Goal: Information Seeking & Learning: Learn about a topic

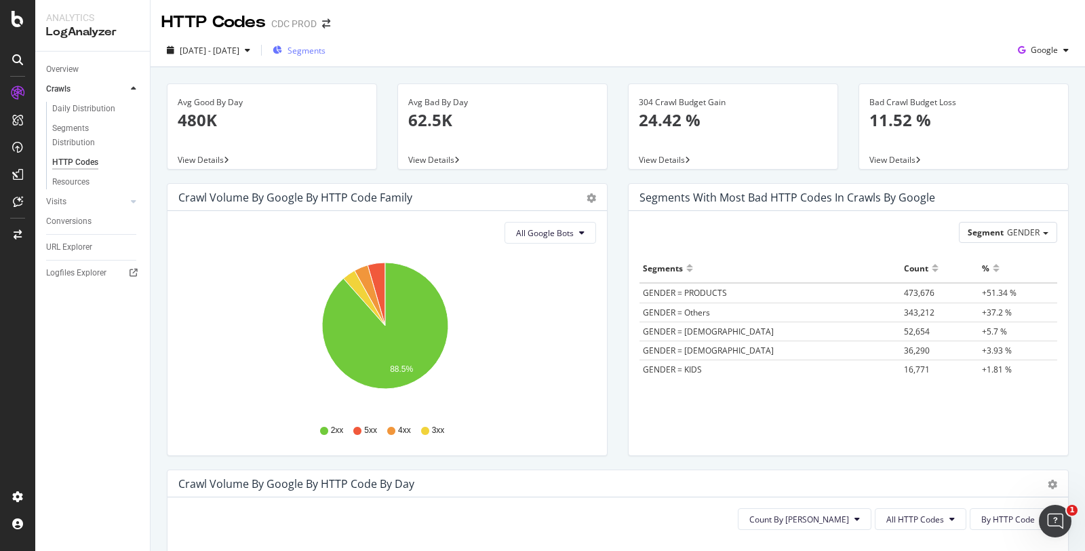
click at [324, 45] on span "Segments" at bounding box center [307, 51] width 38 height 12
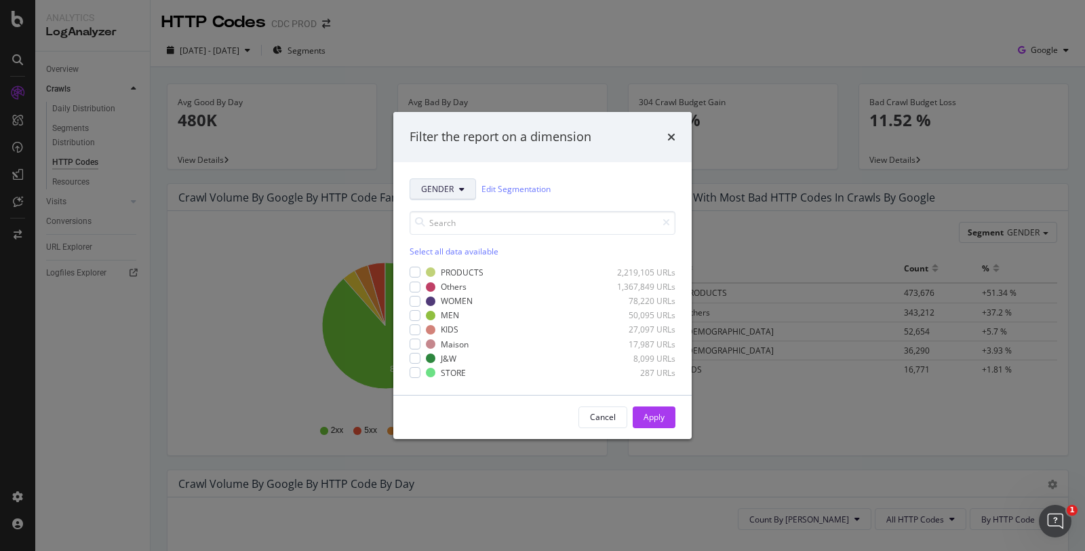
click at [454, 189] on button "GENDER" at bounding box center [443, 189] width 66 height 22
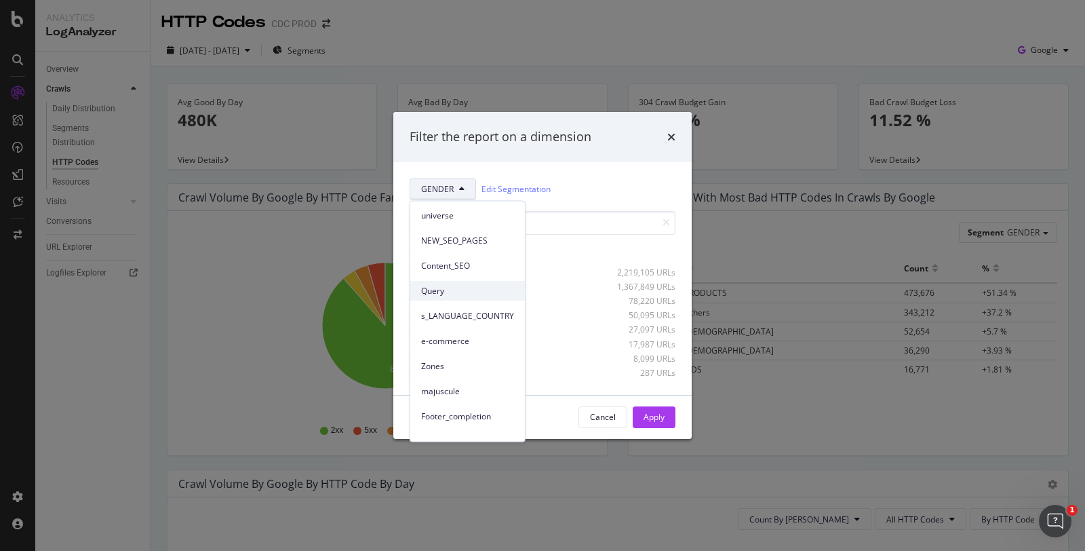
scroll to position [109, 0]
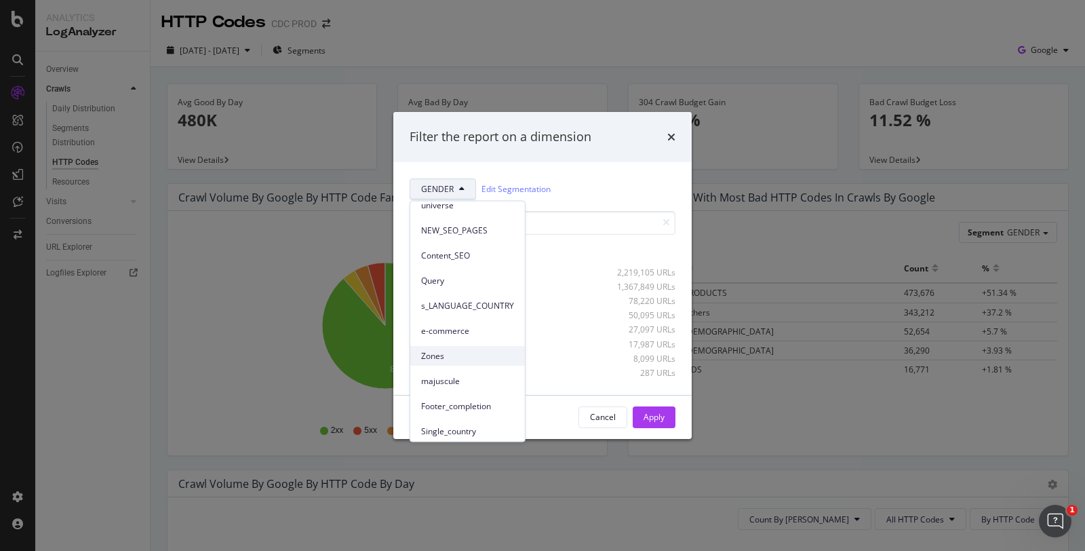
click at [438, 353] on span "Zones" at bounding box center [467, 355] width 93 height 12
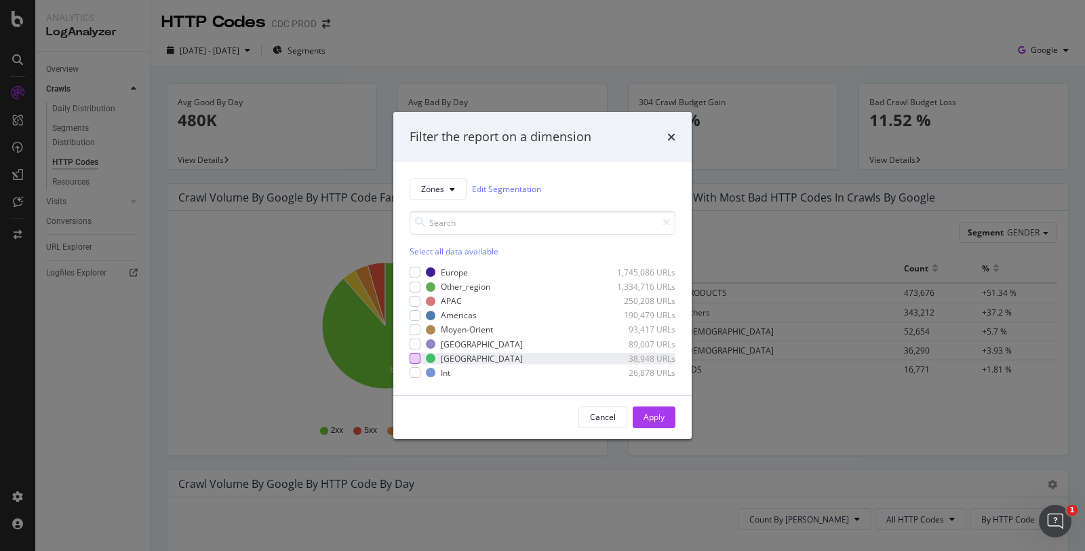
click at [419, 356] on div "modal" at bounding box center [415, 358] width 11 height 11
click at [650, 413] on div "Apply" at bounding box center [654, 417] width 21 height 12
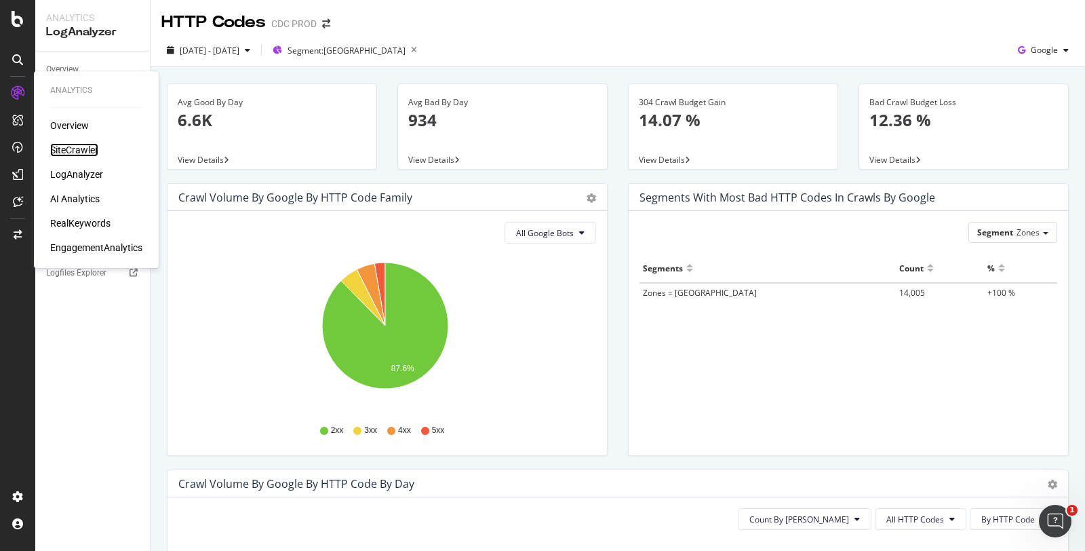
click at [66, 153] on div "SiteCrawler" at bounding box center [74, 150] width 48 height 14
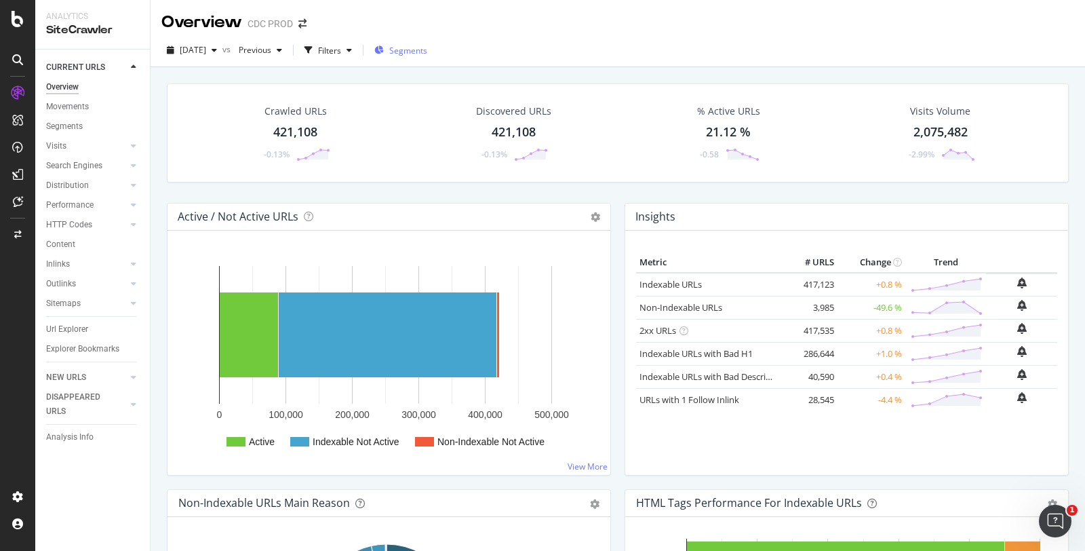
click at [384, 56] on div "button" at bounding box center [378, 51] width 9 height 12
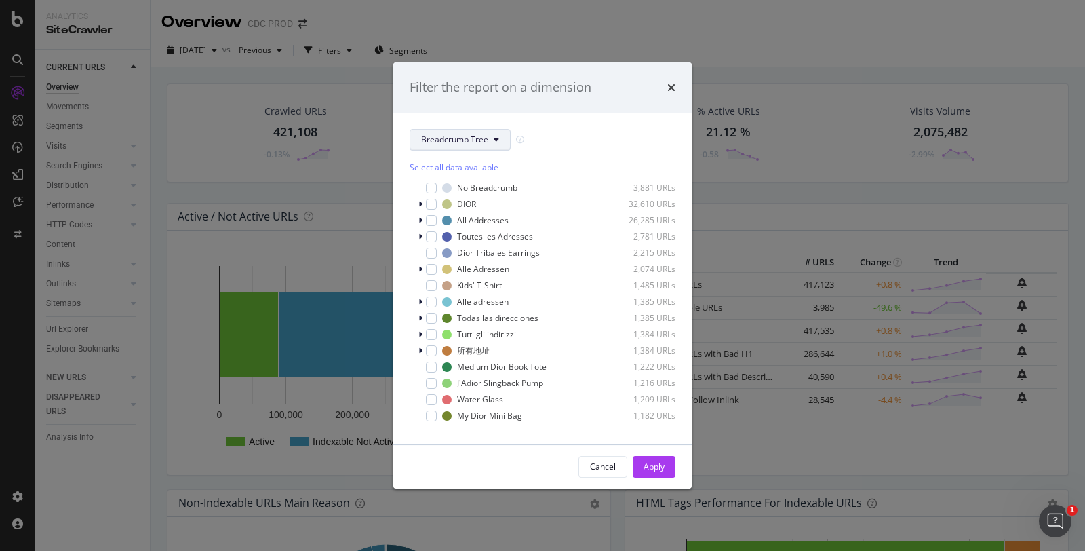
click at [468, 138] on span "Breadcrumb Tree" at bounding box center [454, 140] width 67 height 12
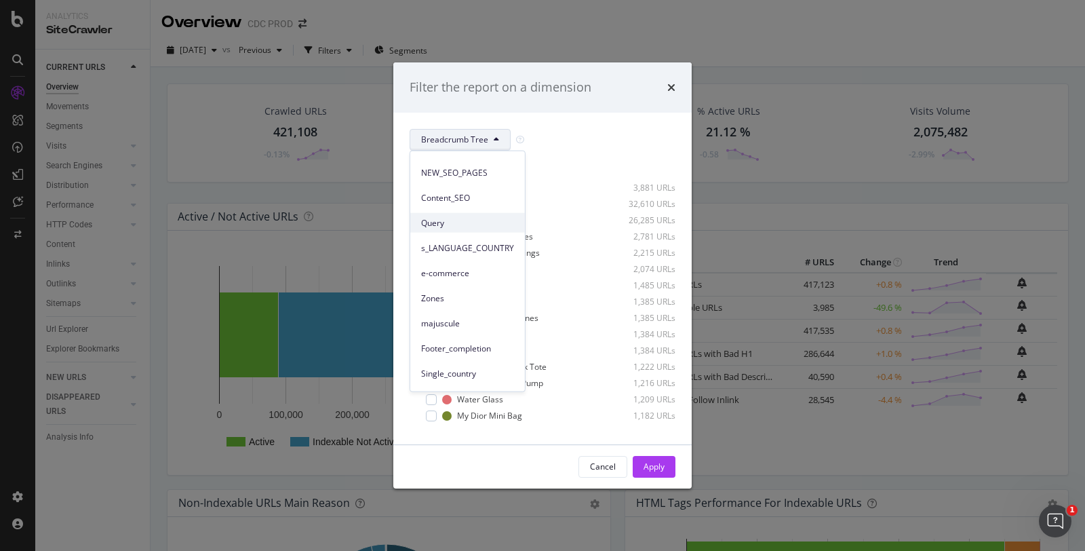
scroll to position [119, 0]
click at [450, 290] on span "Zones" at bounding box center [467, 295] width 93 height 12
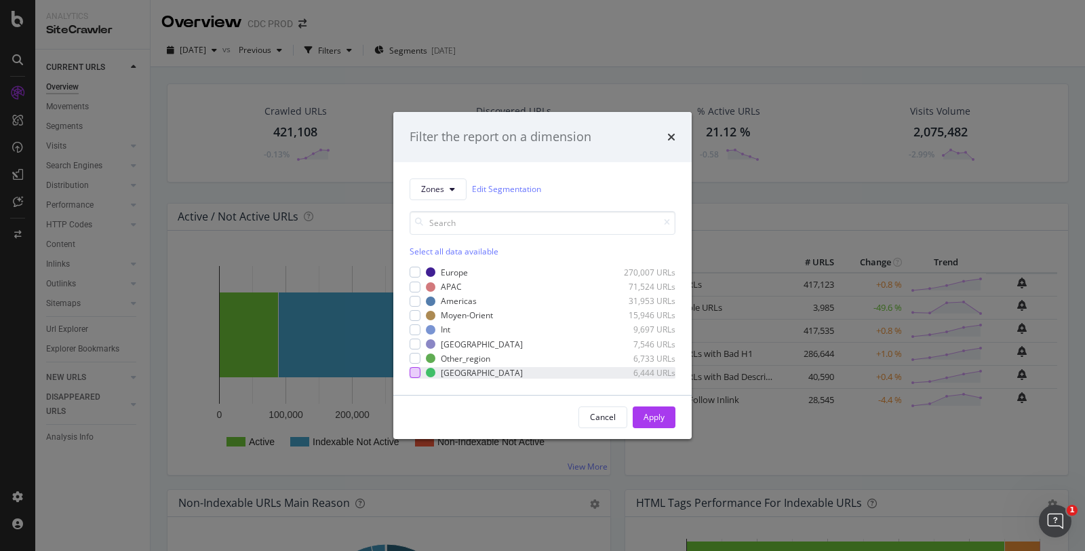
click at [414, 370] on div "modal" at bounding box center [415, 372] width 11 height 11
click at [656, 419] on div "Apply" at bounding box center [654, 417] width 21 height 12
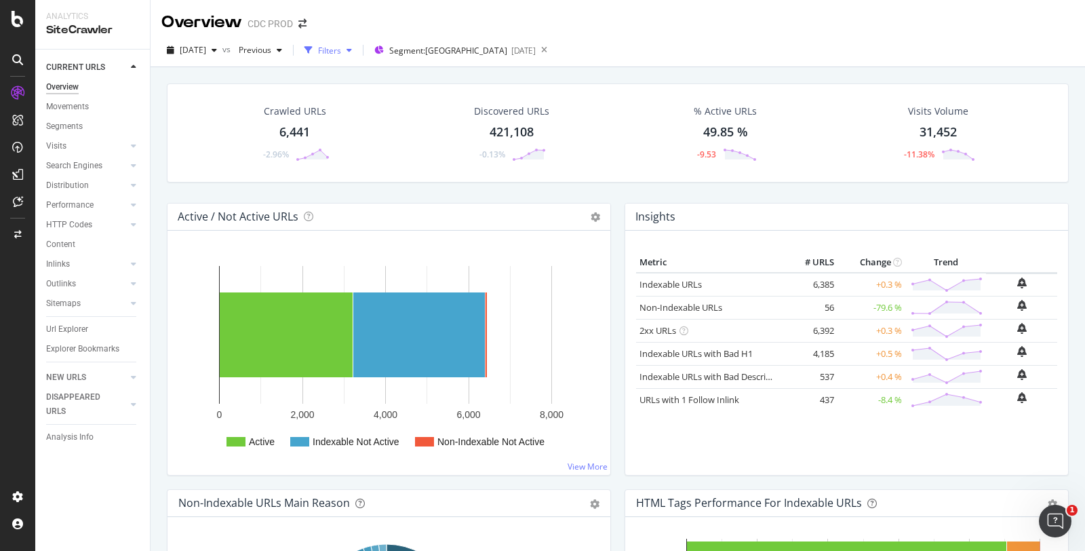
click at [341, 48] on div "Filters" at bounding box center [329, 51] width 23 height 12
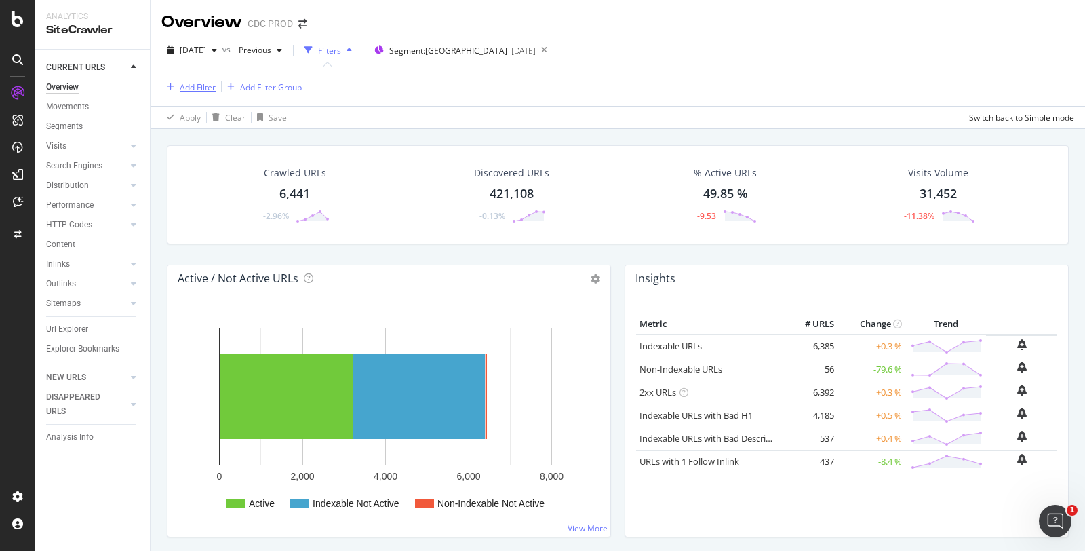
click at [187, 83] on div "Add Filter" at bounding box center [198, 87] width 36 height 12
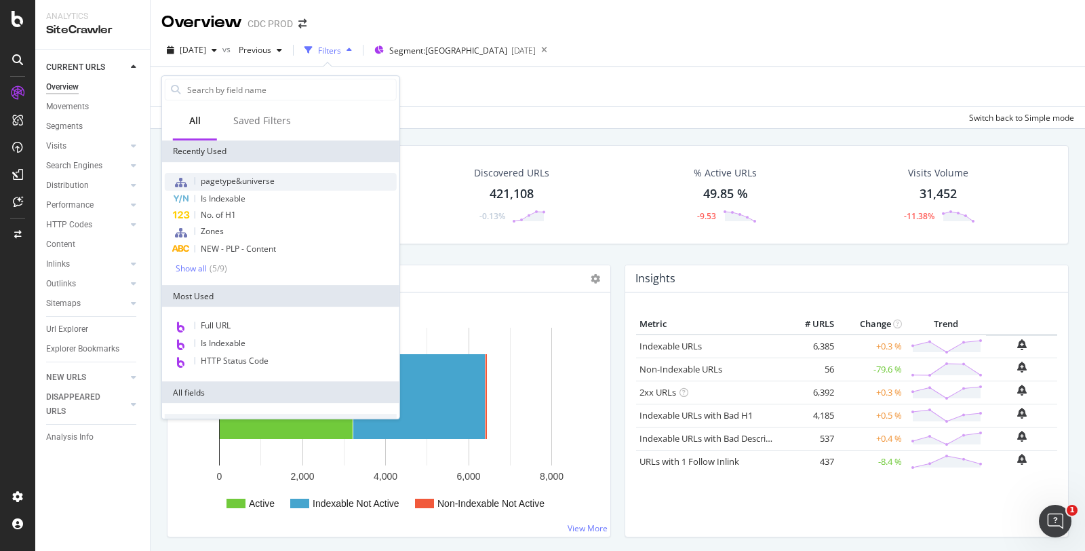
click at [253, 176] on span "pagetype&universe" at bounding box center [238, 181] width 74 height 12
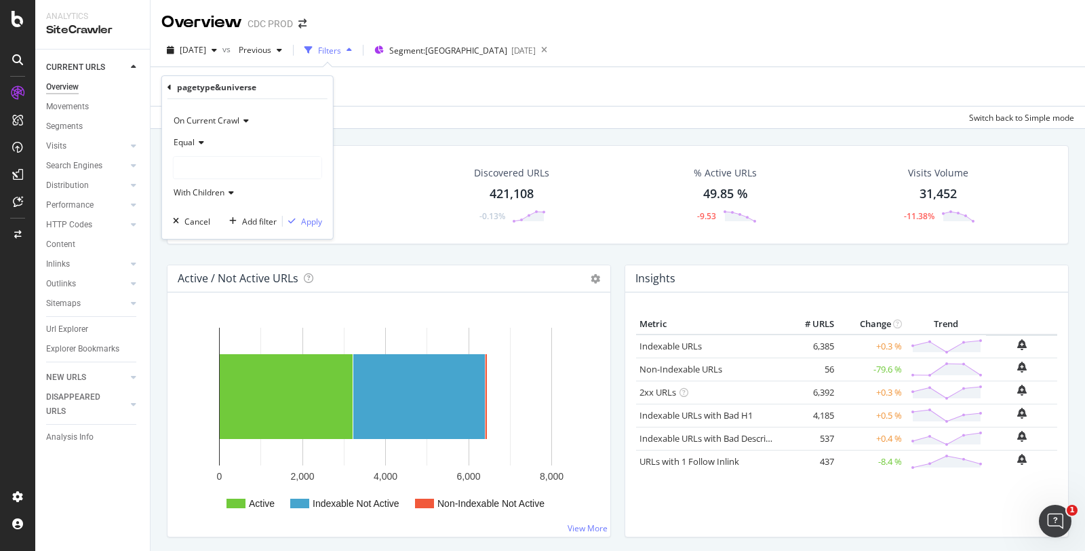
click at [230, 171] on div at bounding box center [248, 168] width 148 height 22
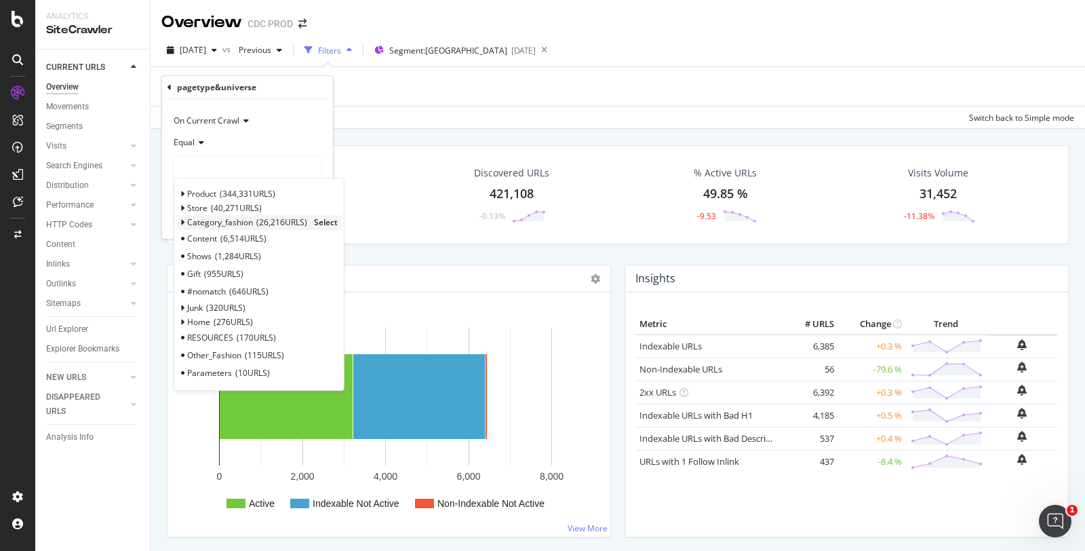
click at [324, 223] on span "Select" at bounding box center [326, 223] width 24 height 12
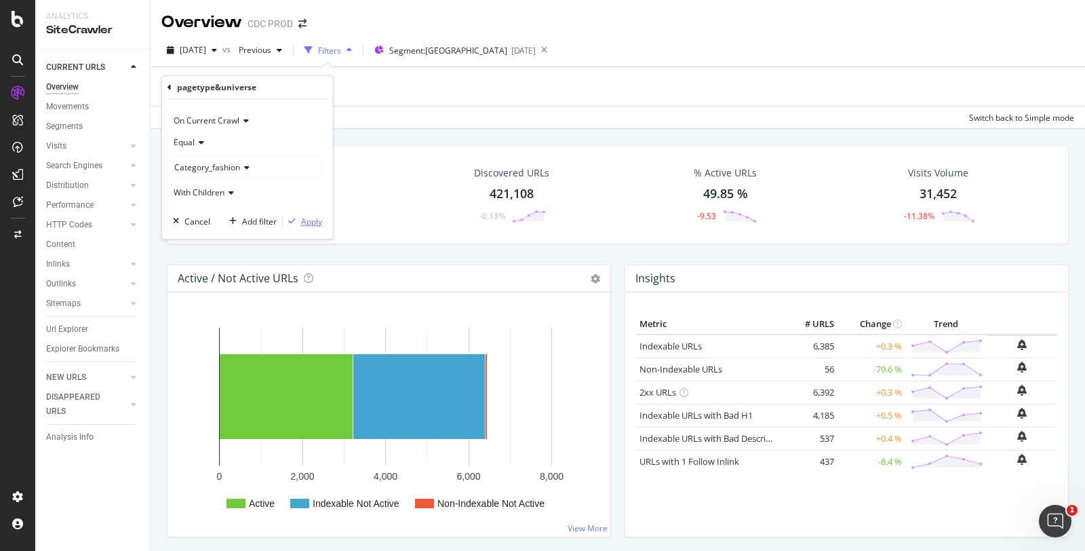
click at [312, 222] on div "Apply" at bounding box center [311, 222] width 21 height 12
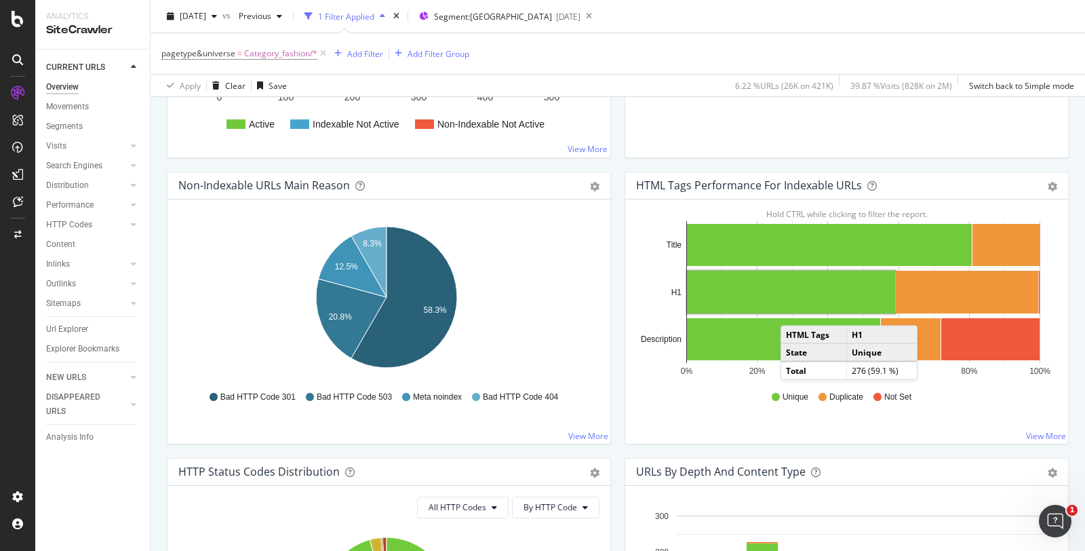
scroll to position [374, 0]
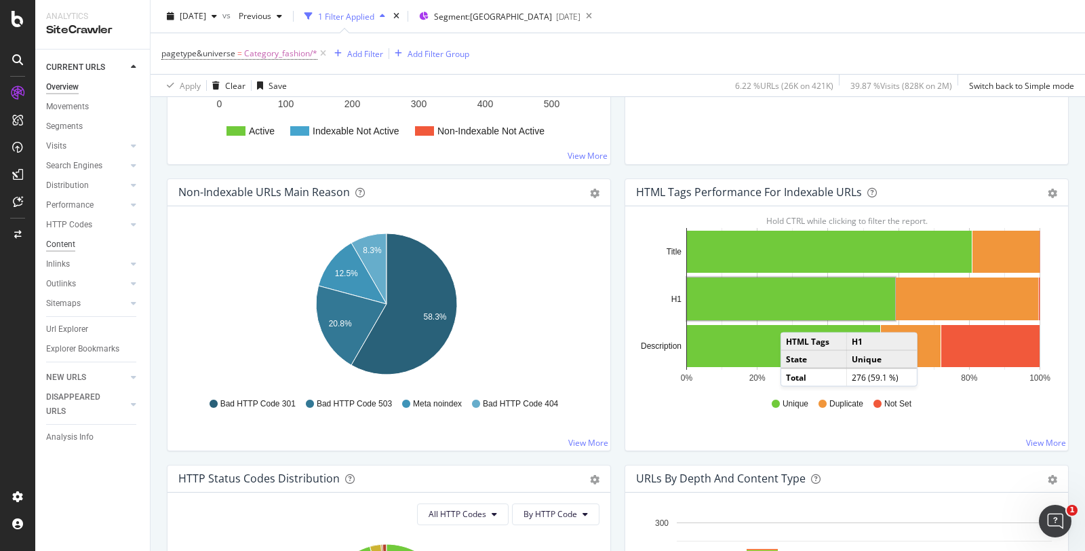
click at [64, 241] on div "Content" at bounding box center [60, 244] width 29 height 14
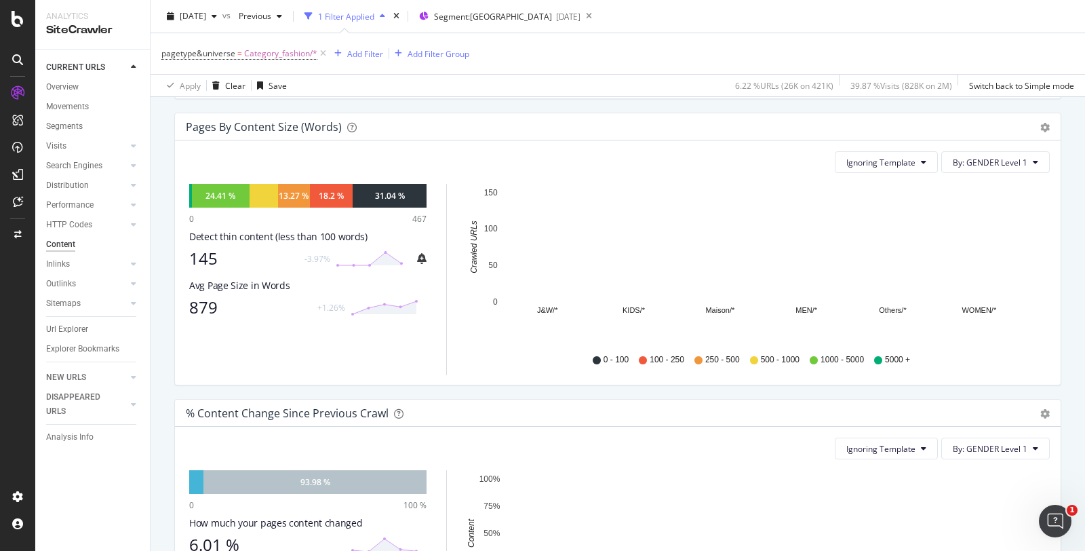
scroll to position [364, 0]
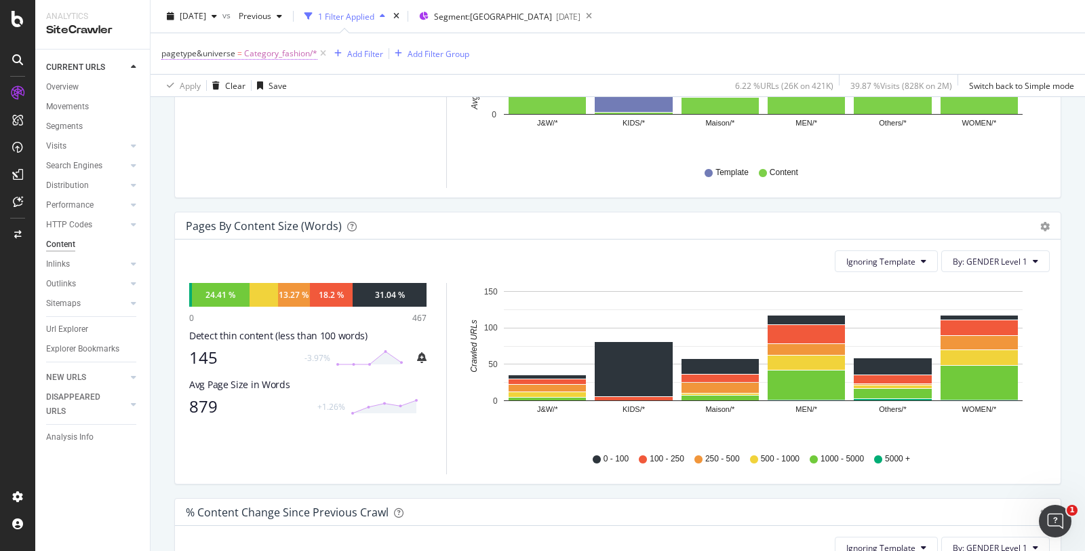
click at [292, 47] on span "Category_fashion/*" at bounding box center [280, 53] width 73 height 19
click at [243, 132] on icon at bounding box center [244, 132] width 9 height 8
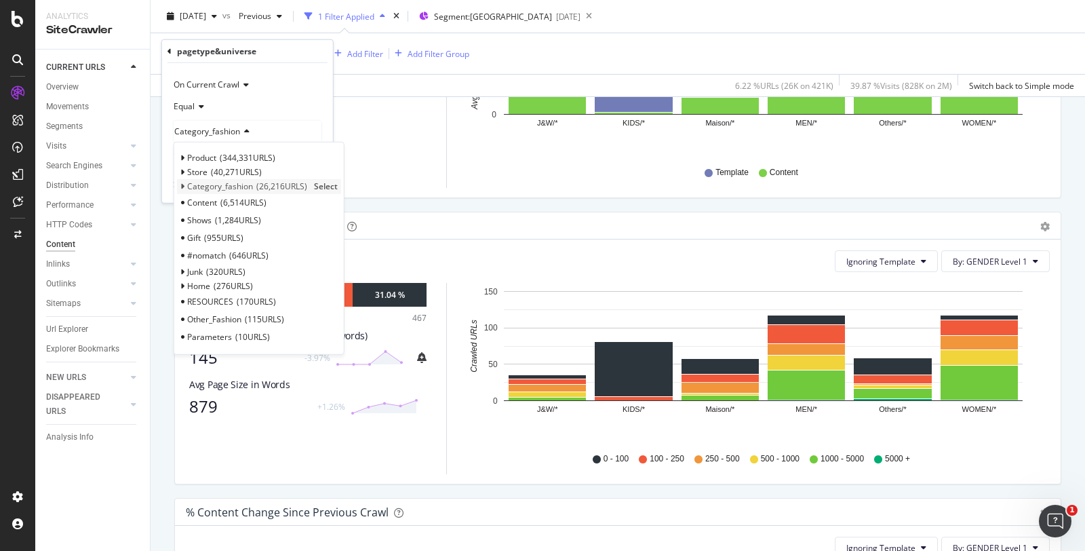
click at [182, 187] on icon at bounding box center [182, 186] width 5 height 8
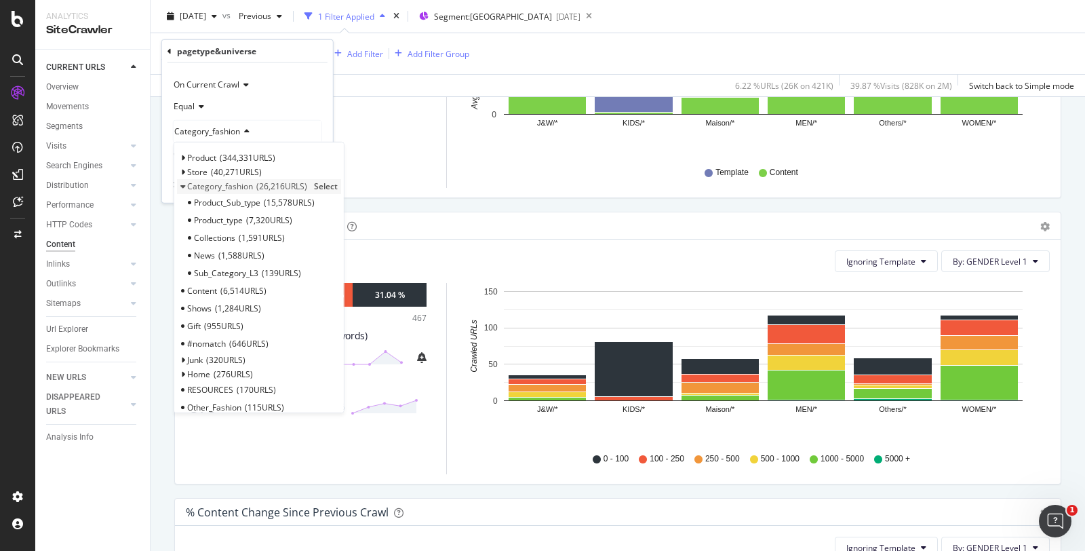
click at [330, 183] on span "Select" at bounding box center [326, 186] width 24 height 12
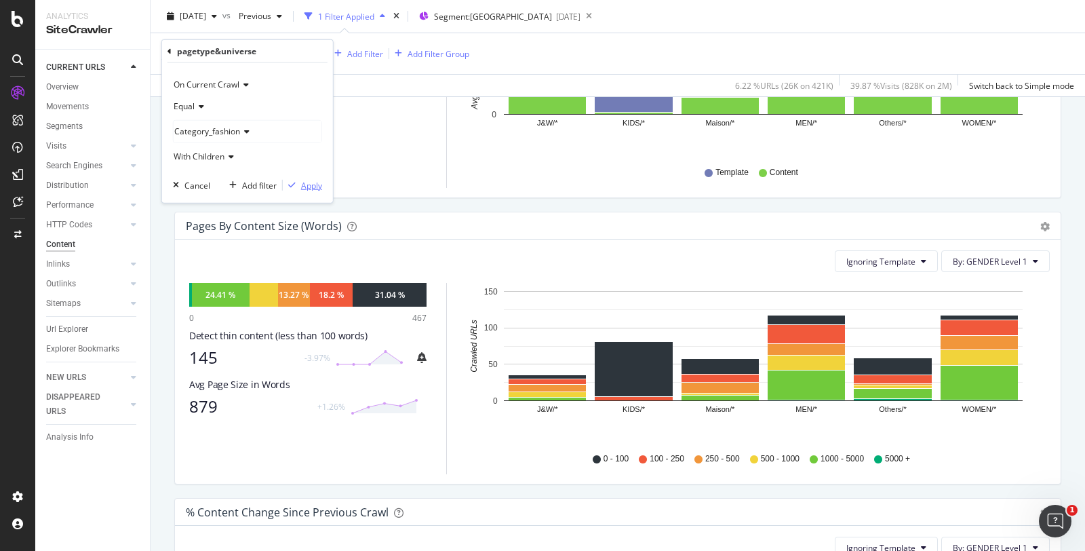
click at [311, 183] on div "Apply" at bounding box center [311, 185] width 21 height 12
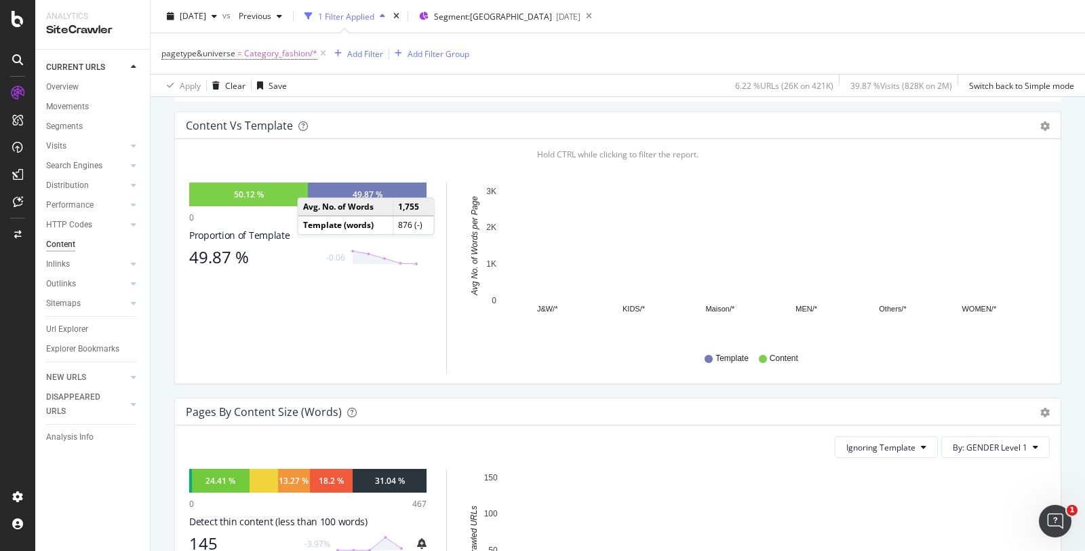
scroll to position [178, 0]
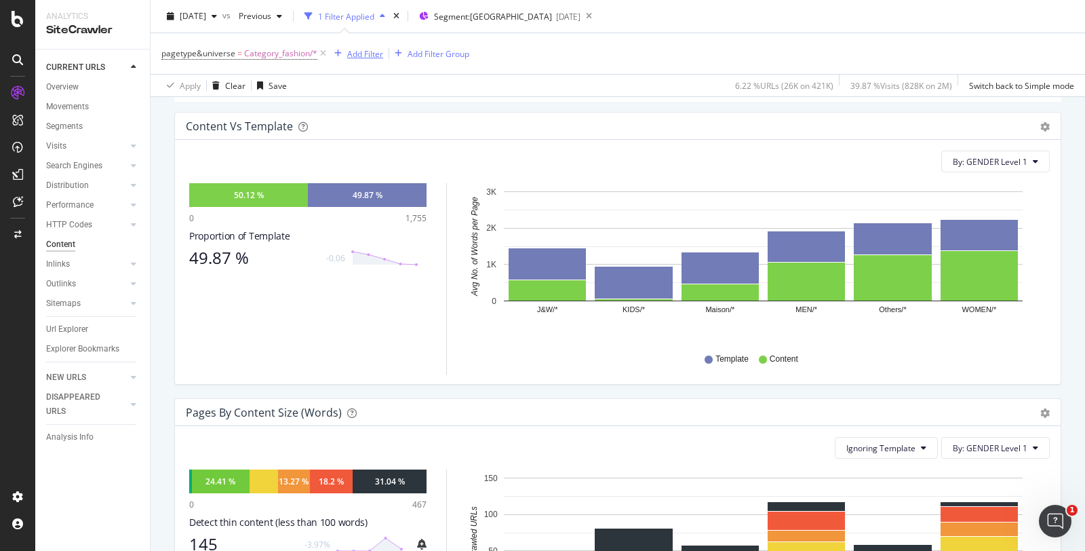
click at [357, 56] on div "Add Filter" at bounding box center [365, 53] width 36 height 12
click at [292, 53] on span "Category_fashion/*" at bounding box center [280, 53] width 73 height 19
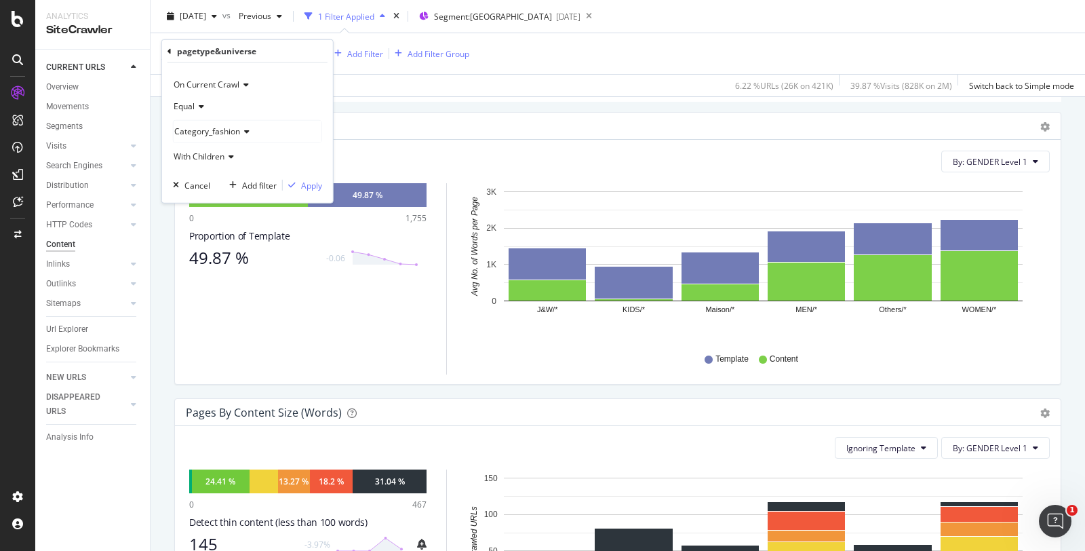
click at [224, 128] on span "Category_fashion" at bounding box center [207, 131] width 66 height 12
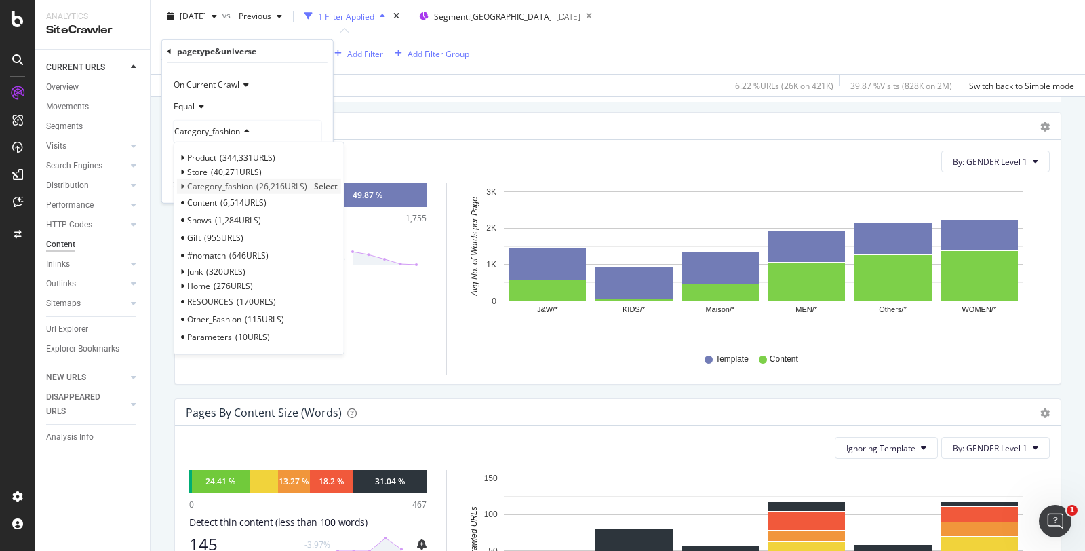
click at [182, 188] on icon at bounding box center [182, 186] width 5 height 8
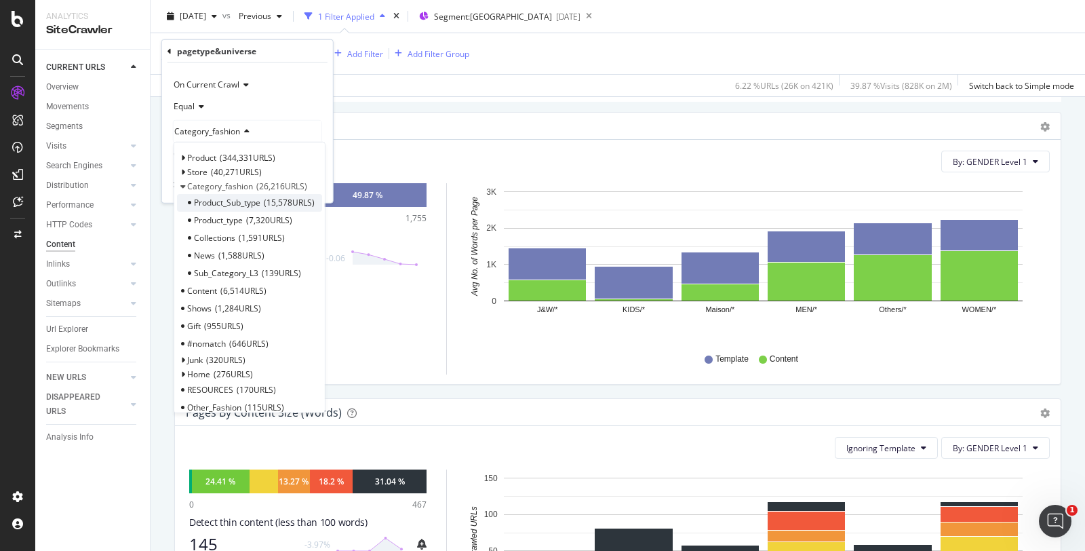
click at [246, 197] on span "Product_Sub_type" at bounding box center [227, 203] width 66 height 12
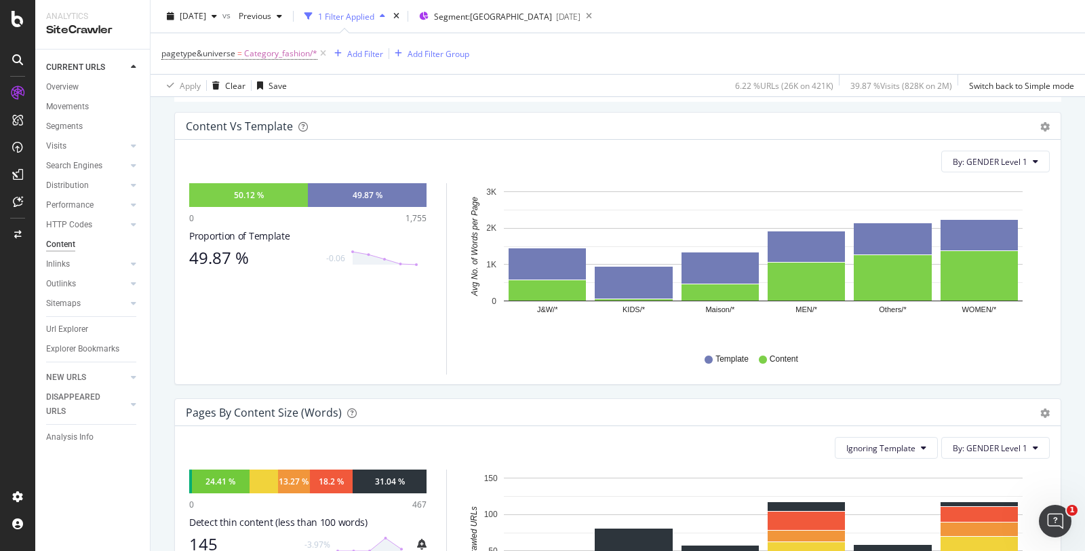
click at [503, 71] on div "pagetype&universe = Category_fashion/* Add Filter Add Filter Group" at bounding box center [617, 53] width 913 height 41
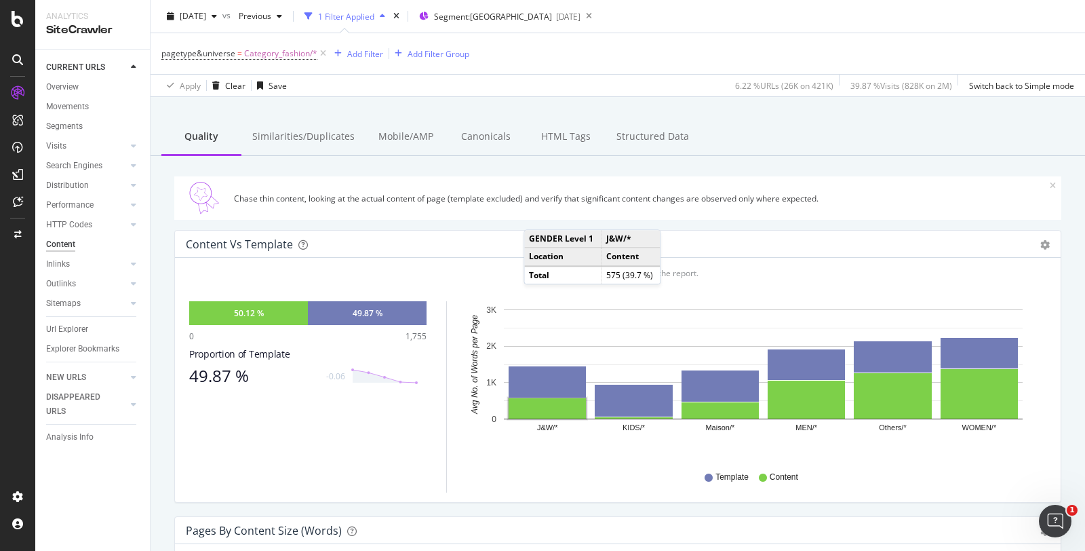
scroll to position [0, 0]
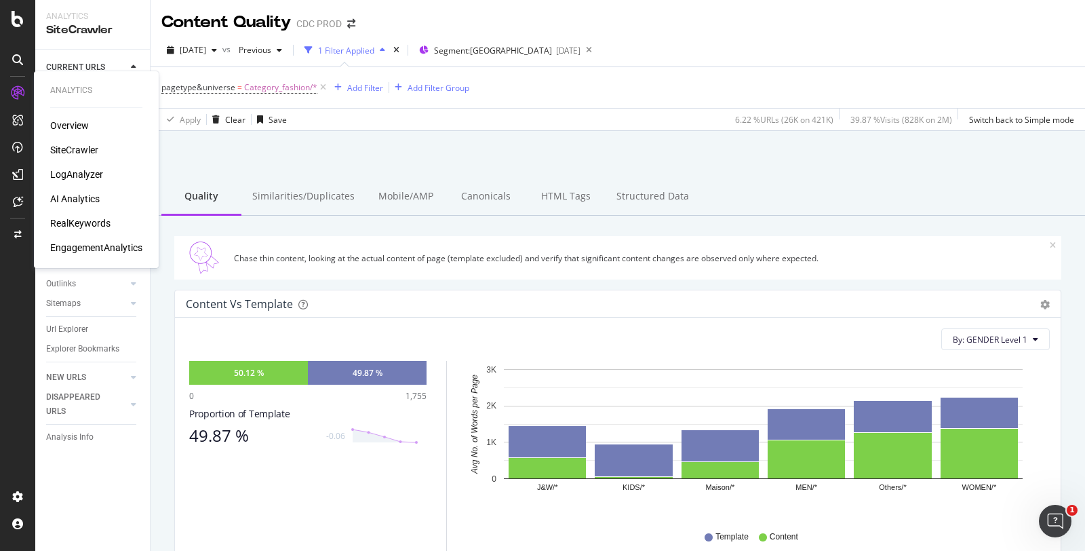
click at [79, 176] on div "LogAnalyzer" at bounding box center [76, 175] width 53 height 14
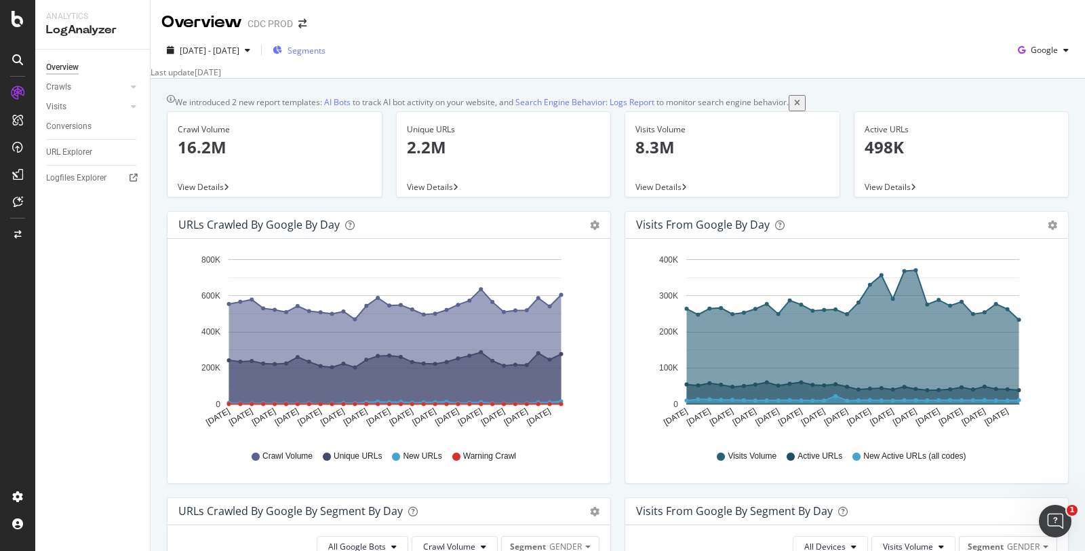
click at [324, 50] on span "Segments" at bounding box center [307, 51] width 38 height 12
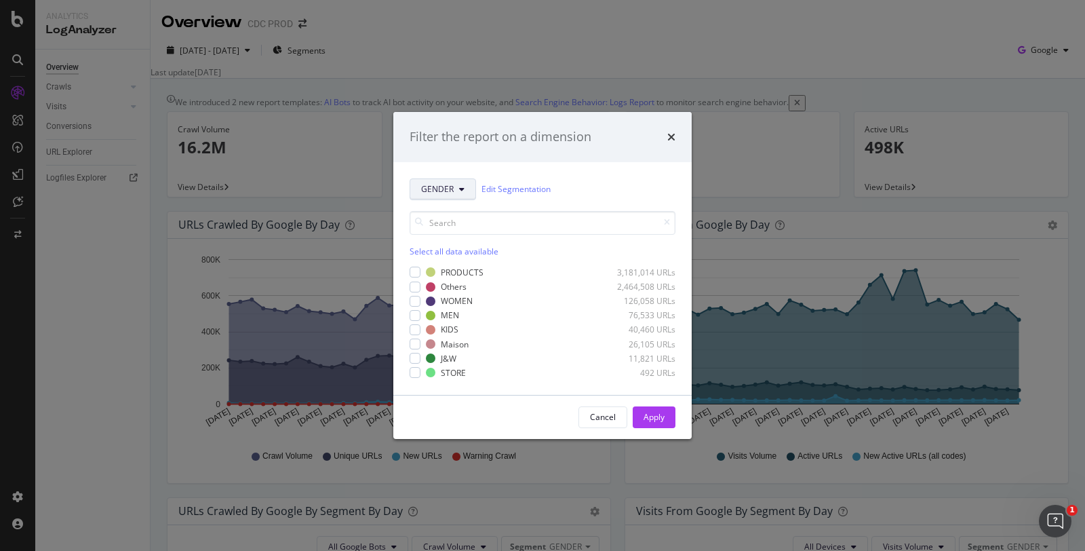
click at [452, 181] on button "GENDER" at bounding box center [443, 189] width 66 height 22
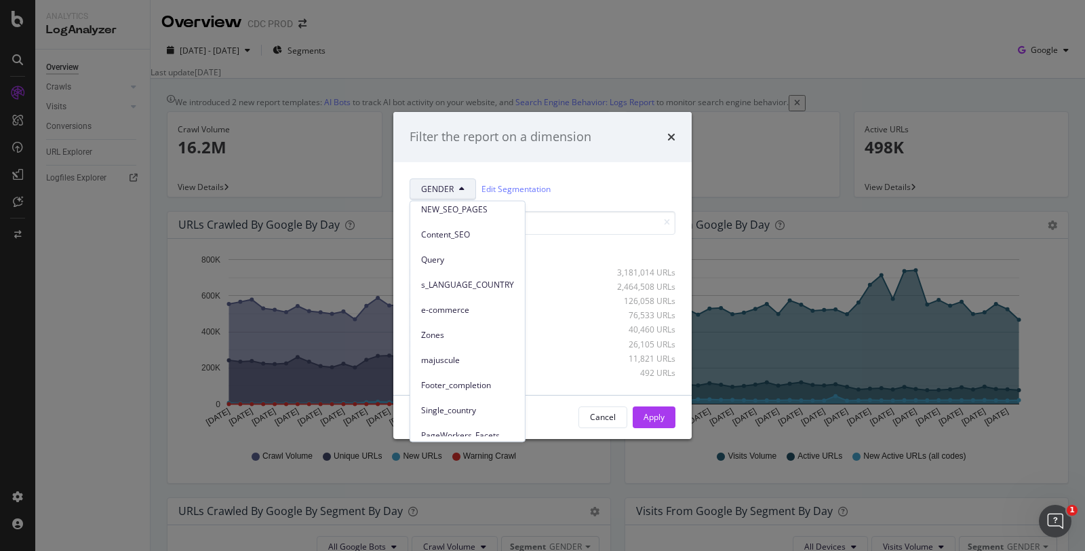
scroll to position [130, 0]
click at [443, 329] on span "Zones" at bounding box center [467, 334] width 93 height 12
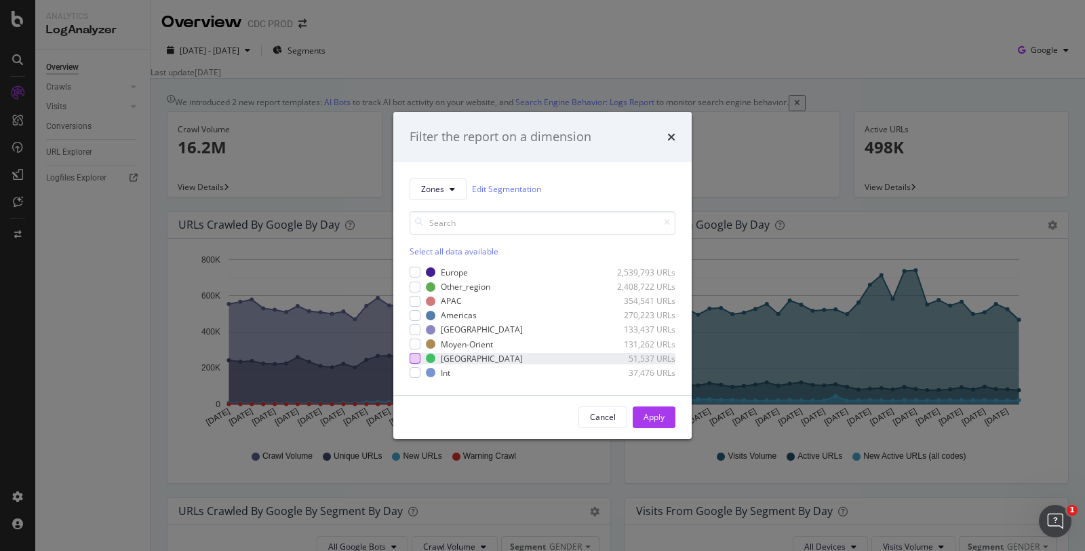
click at [419, 355] on div "modal" at bounding box center [415, 358] width 11 height 11
click at [641, 415] on button "Apply" at bounding box center [654, 417] width 43 height 22
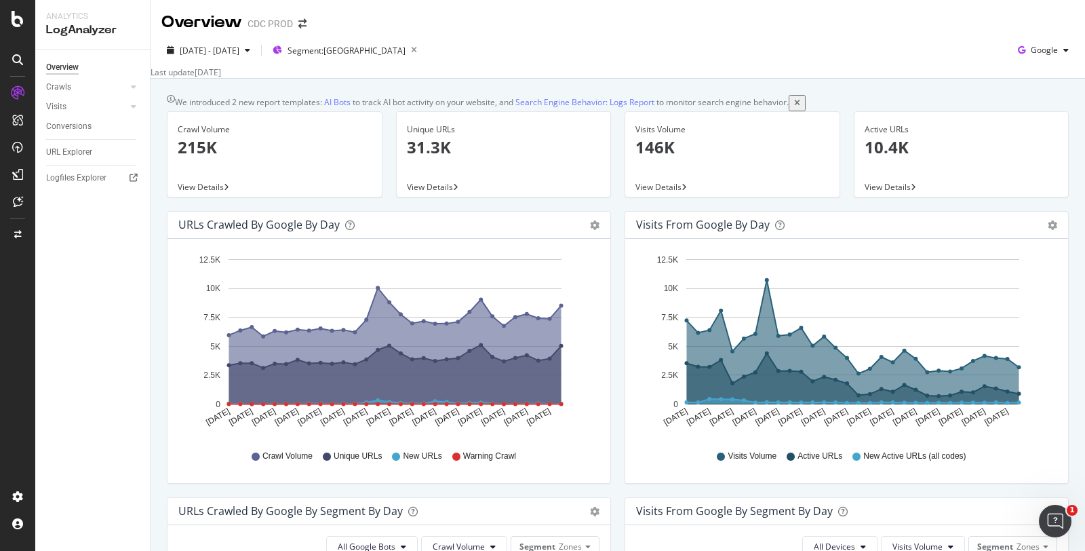
scroll to position [1, 0]
click at [1031, 46] on span "Google" at bounding box center [1044, 49] width 27 height 12
click at [1028, 125] on span "Naver" at bounding box center [1043, 127] width 50 height 12
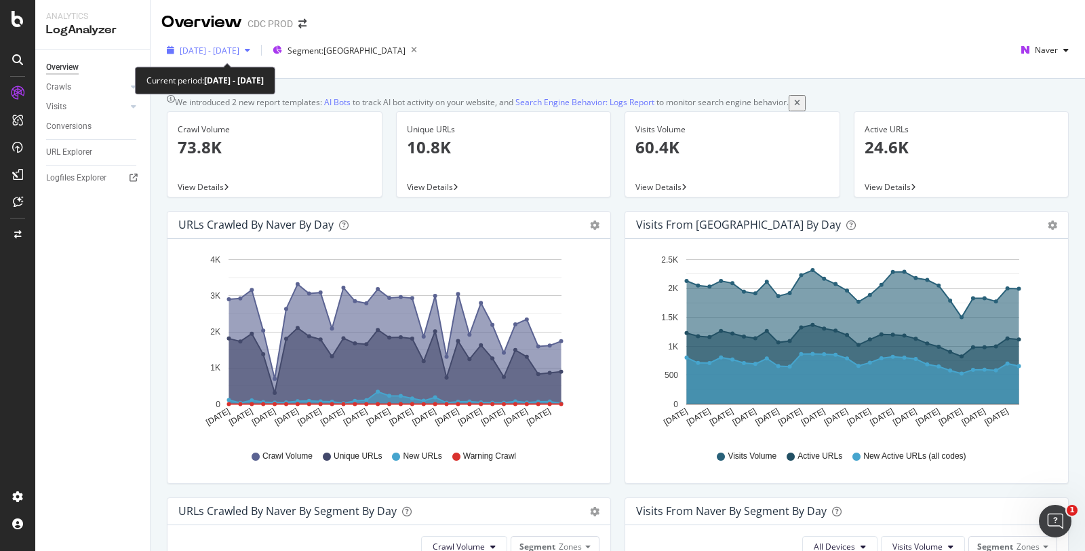
click at [239, 45] on span "[DATE] - [DATE]" at bounding box center [210, 51] width 60 height 12
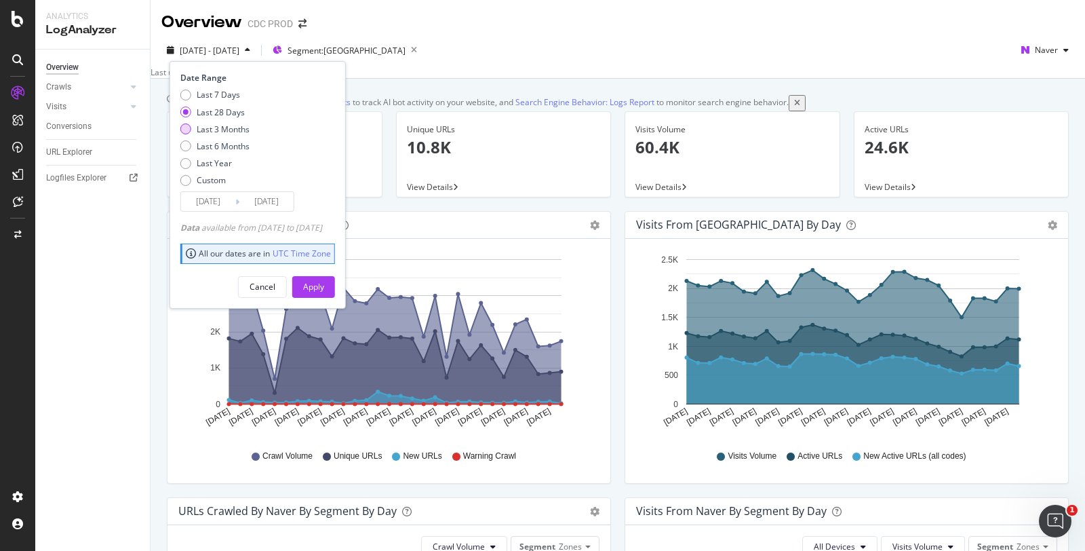
click at [229, 129] on div "Last 3 Months" at bounding box center [223, 129] width 53 height 12
click at [229, 147] on div "Last 6 Months" at bounding box center [223, 146] width 53 height 12
type input "[DATE]"
click at [324, 277] on div "Apply" at bounding box center [313, 287] width 21 height 20
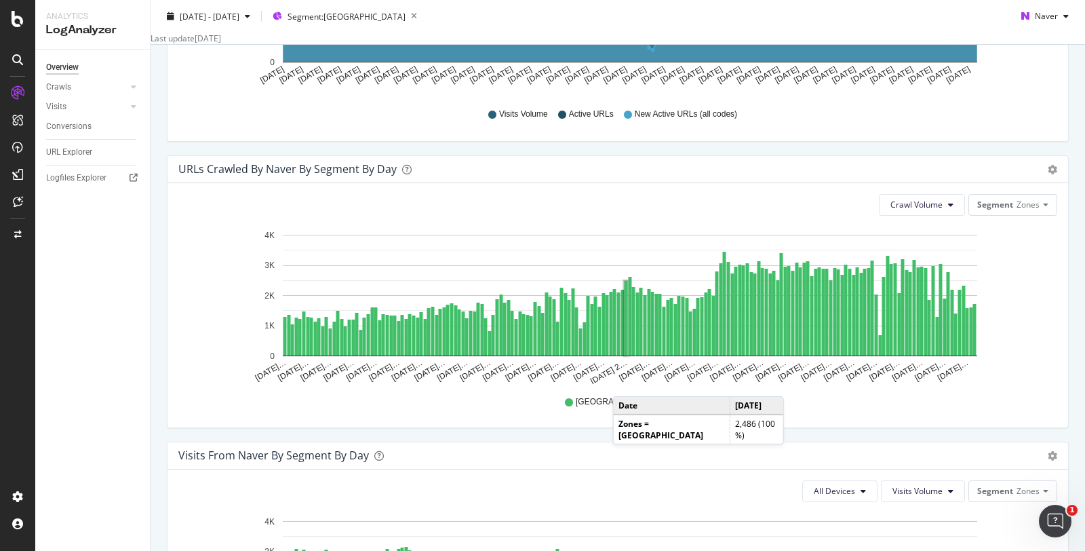
scroll to position [629, 0]
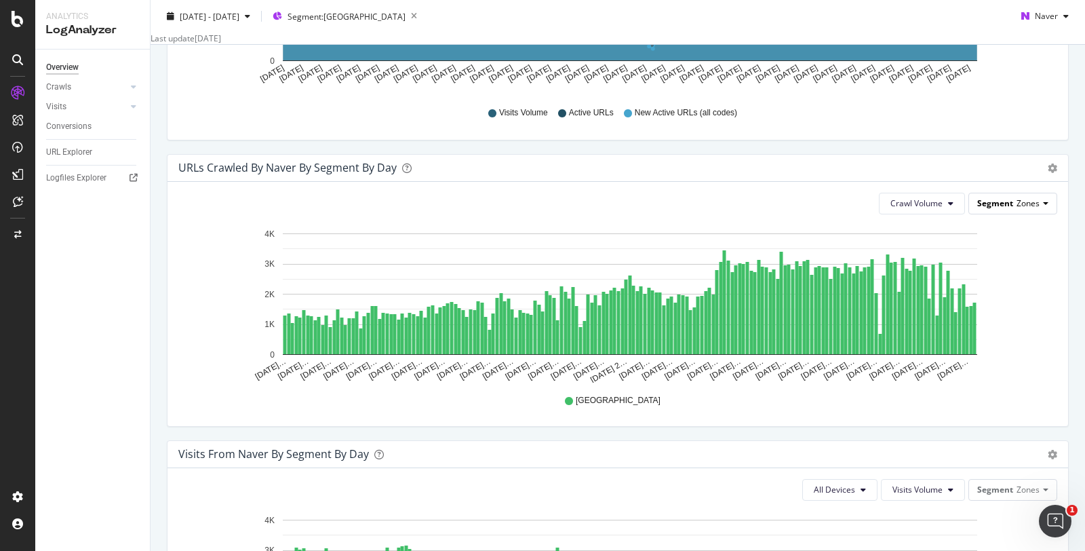
click at [1017, 209] on span "Zones" at bounding box center [1028, 203] width 23 height 12
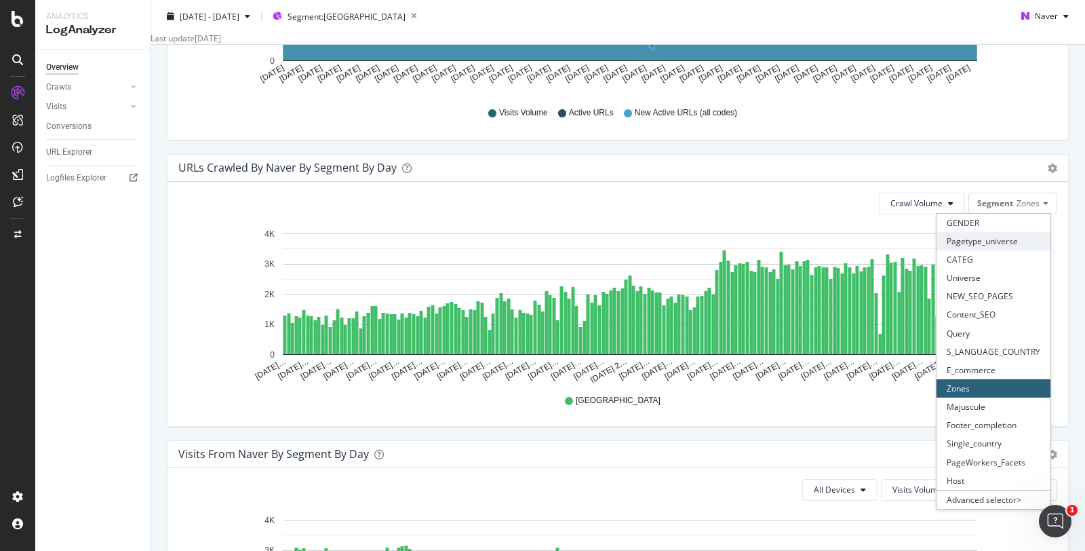
click at [969, 250] on div "Pagetype_universe" at bounding box center [994, 241] width 114 height 18
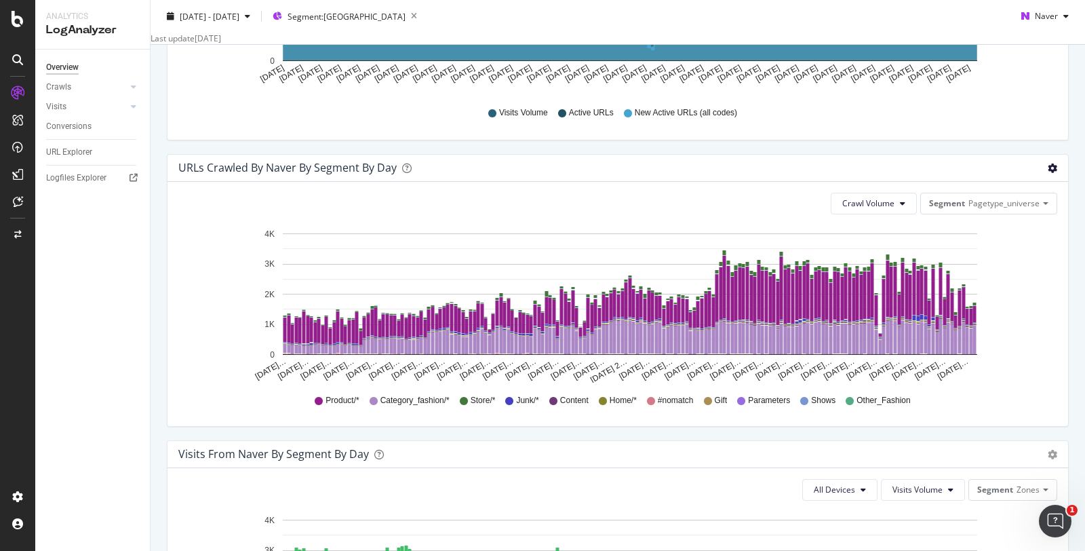
click at [1048, 173] on icon "gear" at bounding box center [1052, 167] width 9 height 9
click at [989, 229] on span "Table" at bounding box center [1013, 219] width 109 height 18
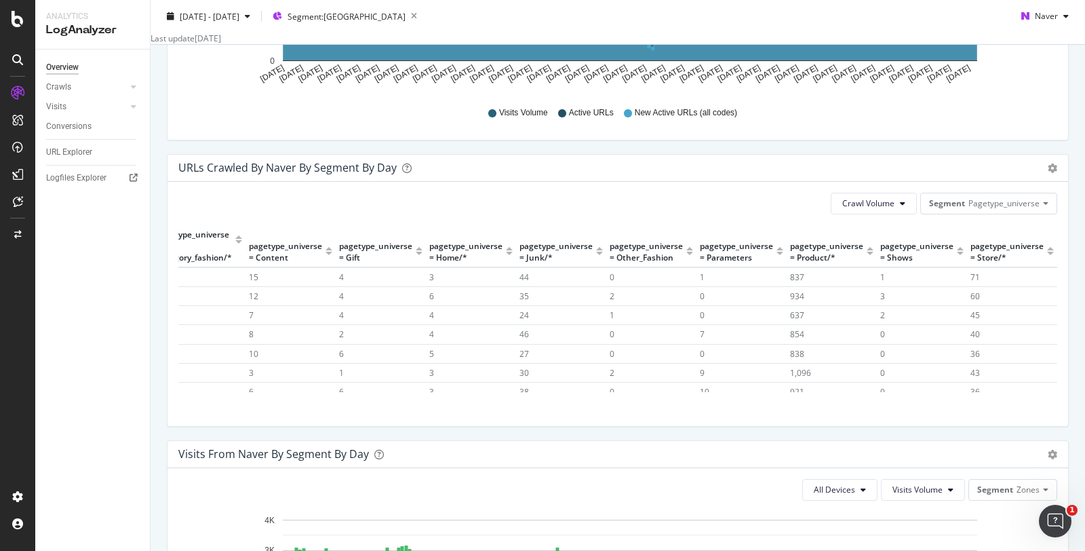
scroll to position [0, 0]
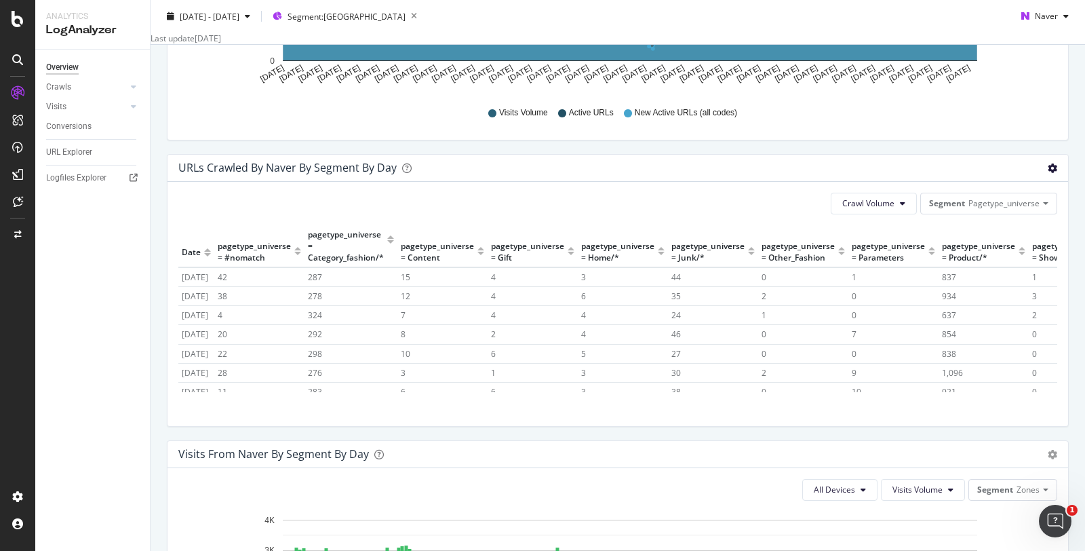
click at [1048, 173] on icon "gear" at bounding box center [1052, 167] width 9 height 9
click at [1001, 203] on span "Timeline (by Value)" at bounding box center [1013, 194] width 109 height 18
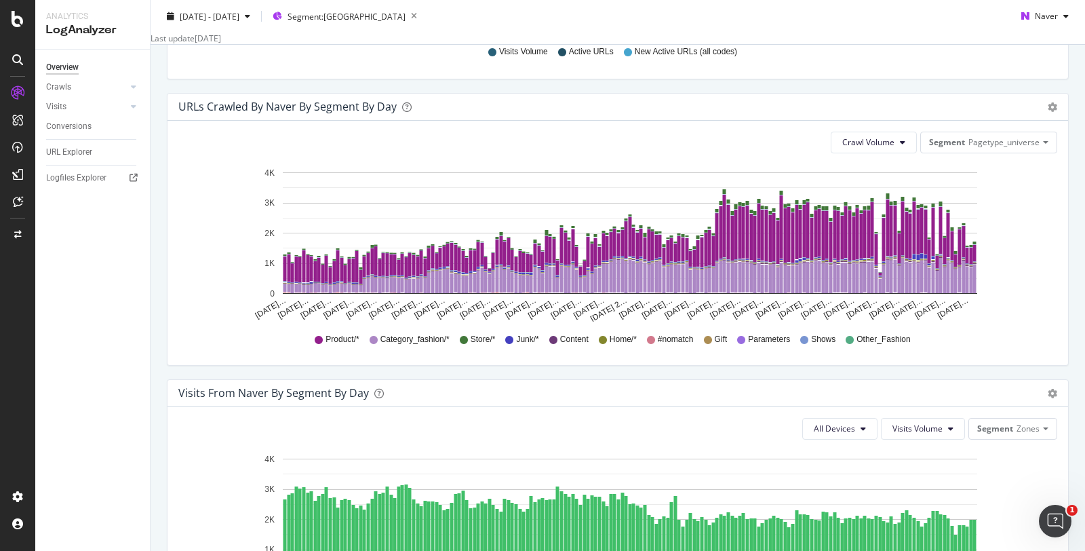
scroll to position [693, 0]
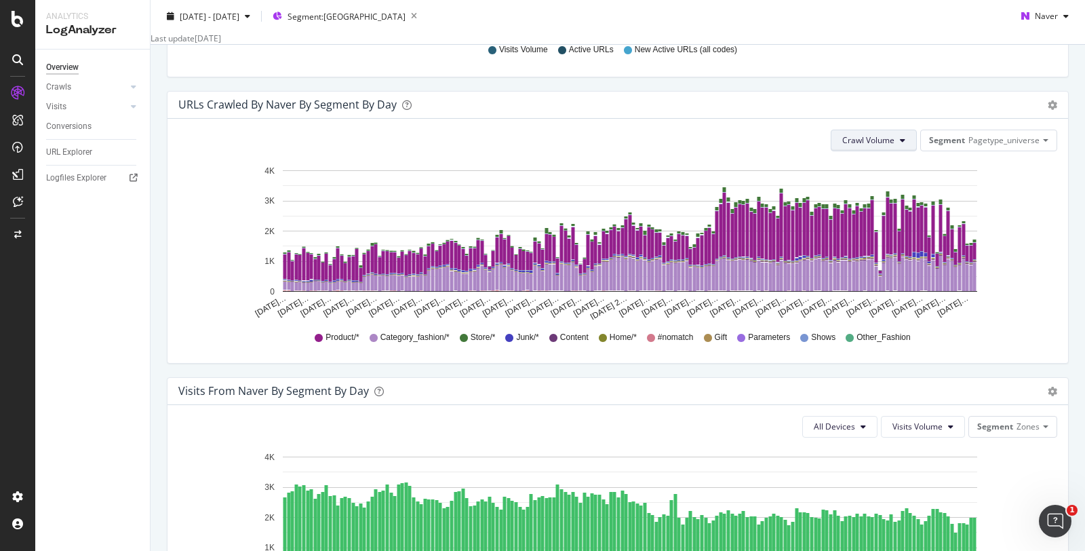
click at [860, 146] on span "Crawl Volume" at bounding box center [868, 140] width 52 height 12
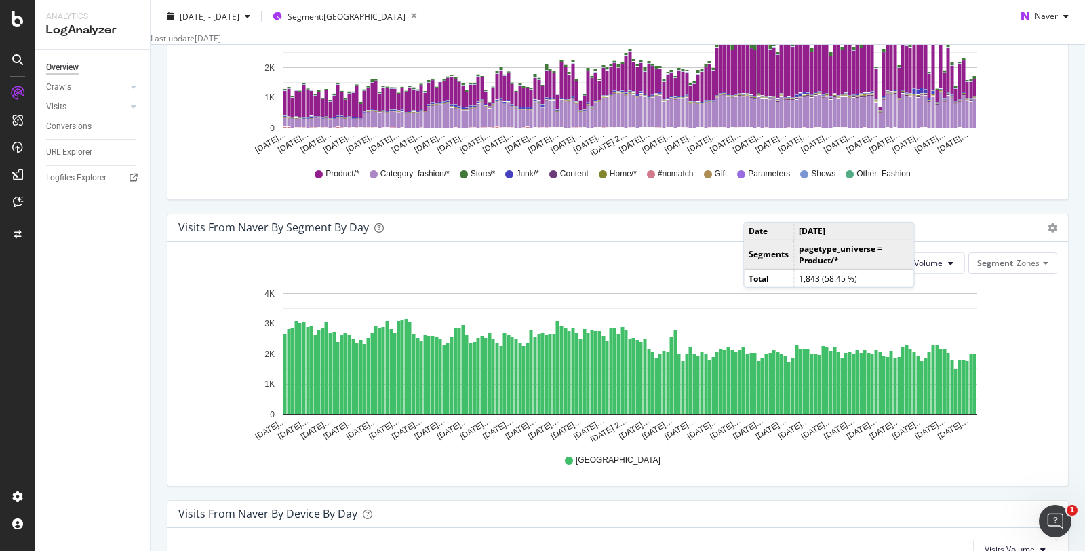
scroll to position [857, 0]
click at [1021, 268] on span "Zones" at bounding box center [1028, 262] width 23 height 12
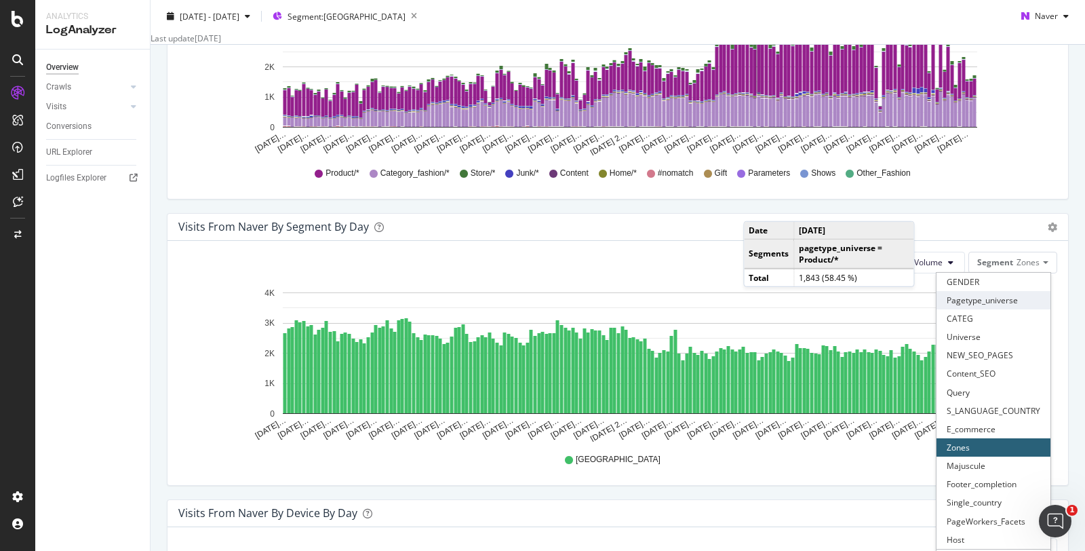
click at [992, 309] on div "Pagetype_universe" at bounding box center [994, 300] width 114 height 18
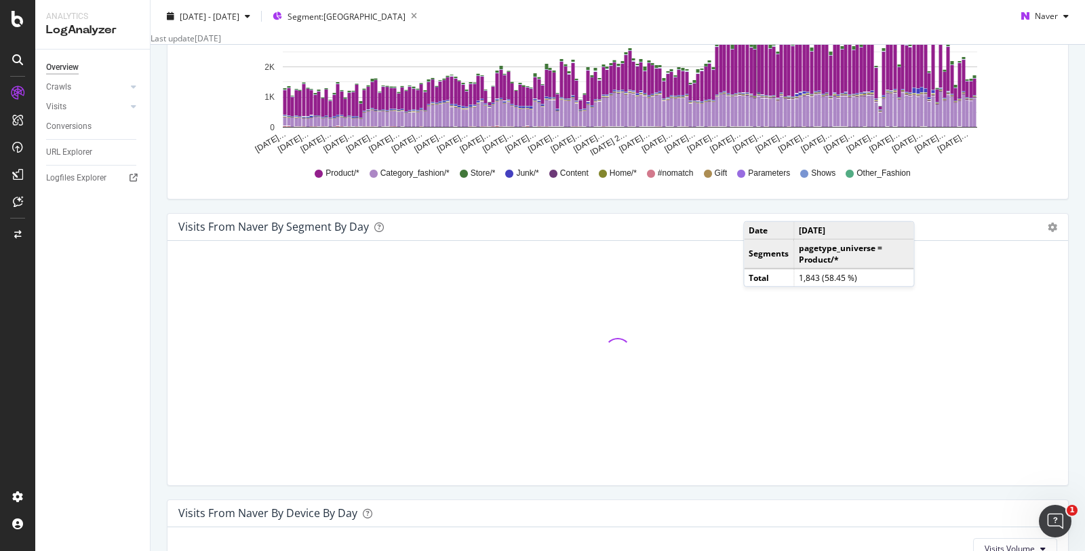
click at [687, 241] on div "Visits from Naver By Segment By Day Timeline (by Value) Table" at bounding box center [618, 227] width 901 height 27
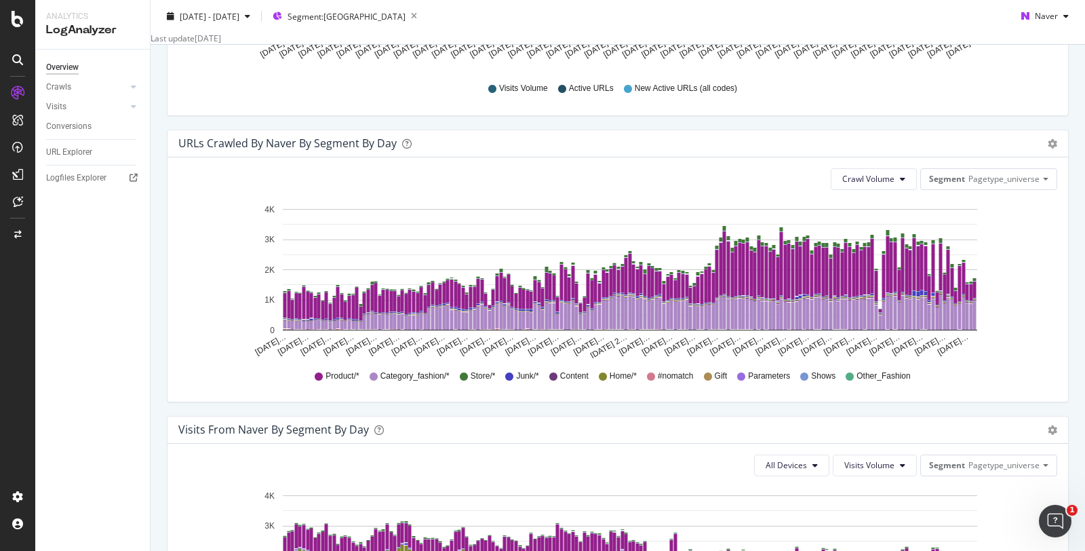
scroll to position [634, 0]
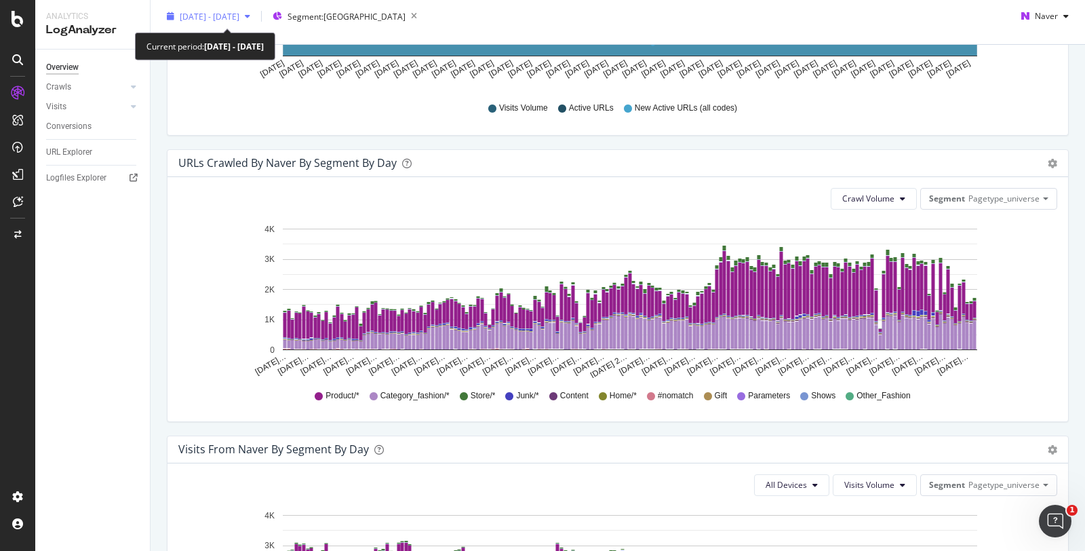
click at [239, 18] on span "[DATE] - [DATE]" at bounding box center [210, 16] width 60 height 12
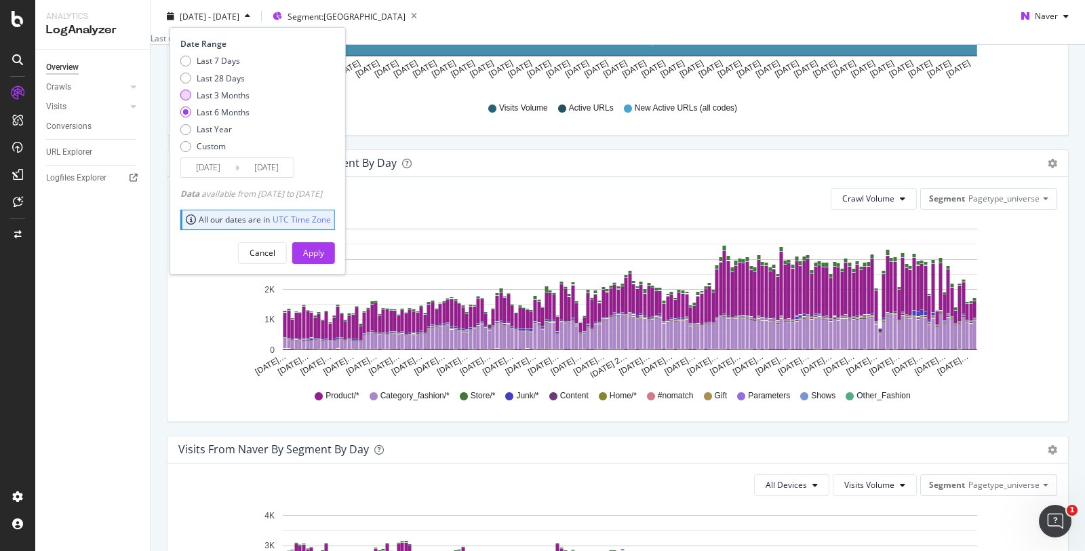
click at [236, 94] on div "Last 3 Months" at bounding box center [223, 95] width 53 height 12
type input "[DATE]"
click at [324, 243] on div "Apply" at bounding box center [313, 252] width 21 height 20
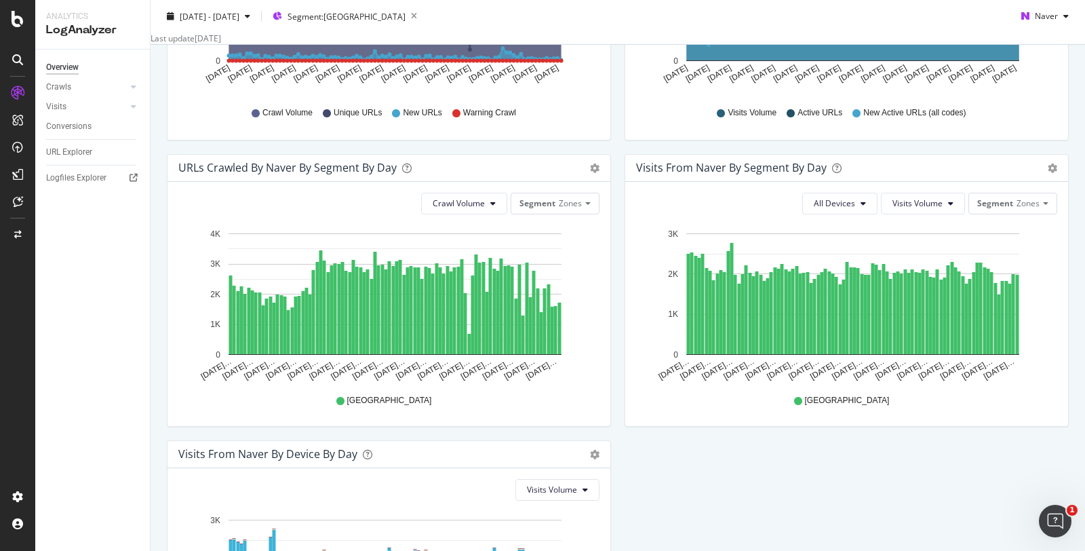
scroll to position [344, 0]
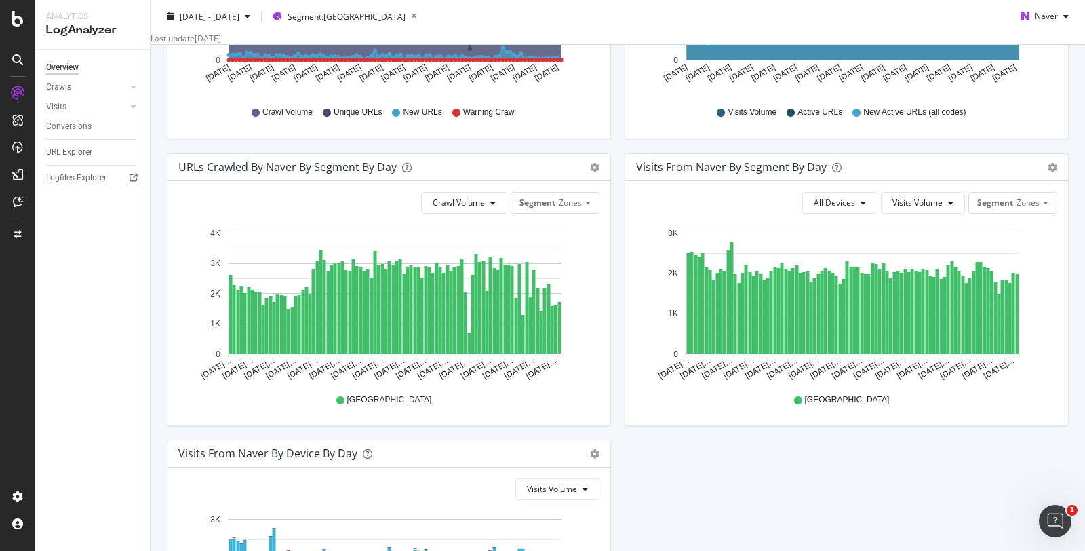
click at [1001, 226] on div "All Devices Visits Volume Segment Zones Hold CTRL while clicking to filter the …" at bounding box center [846, 303] width 443 height 244
click at [1017, 208] on span "Zones" at bounding box center [1028, 203] width 23 height 12
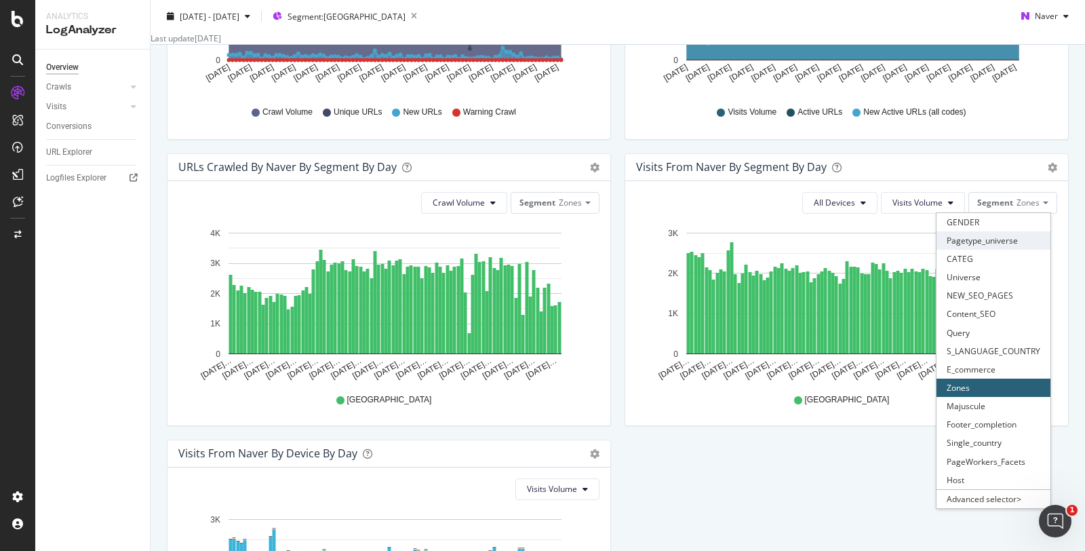
click at [969, 250] on div "Pagetype_universe" at bounding box center [994, 240] width 114 height 18
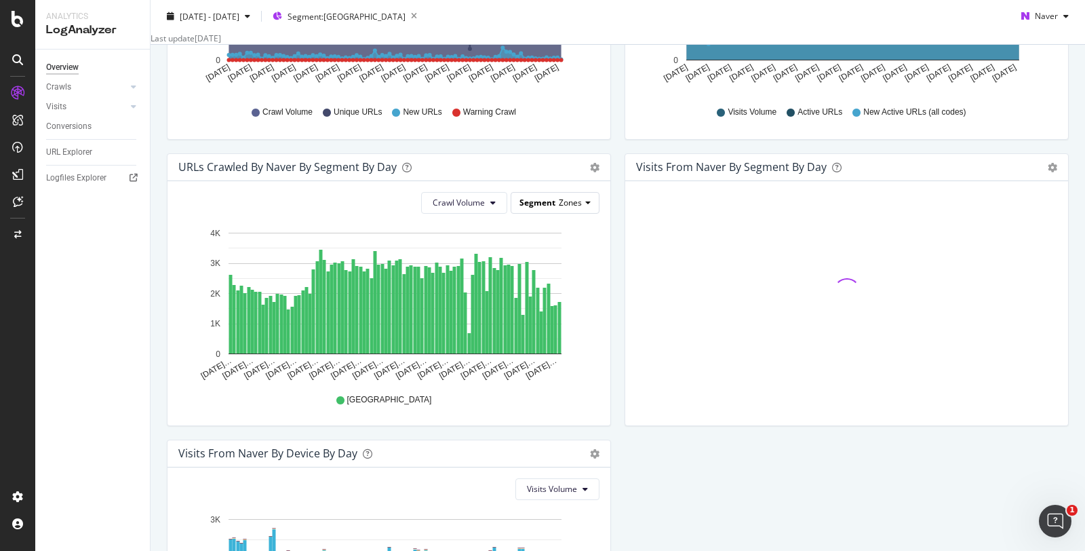
click at [585, 212] on div "Segment Zones" at bounding box center [555, 203] width 88 height 20
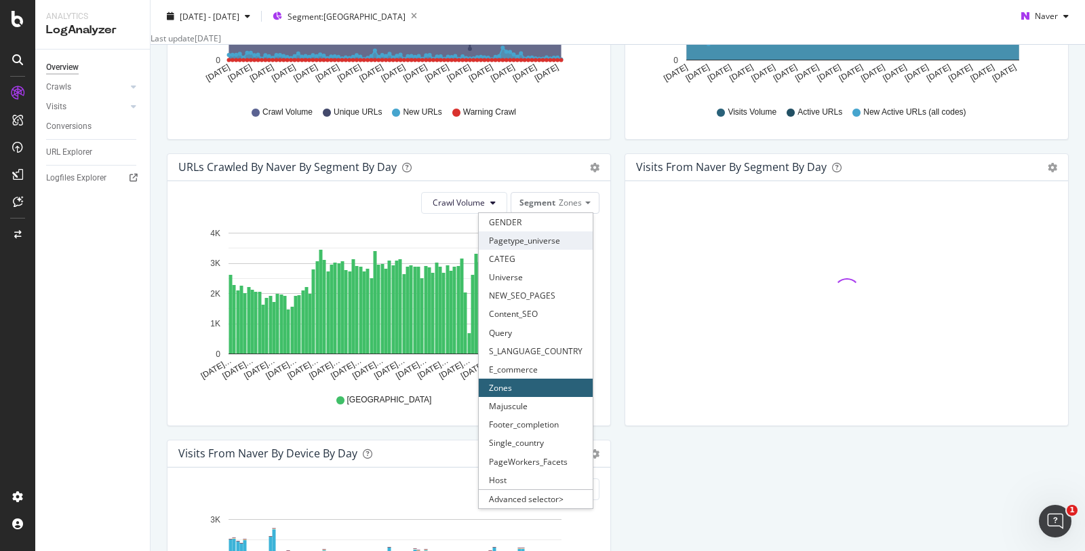
click at [547, 250] on div "Pagetype_universe" at bounding box center [536, 240] width 114 height 18
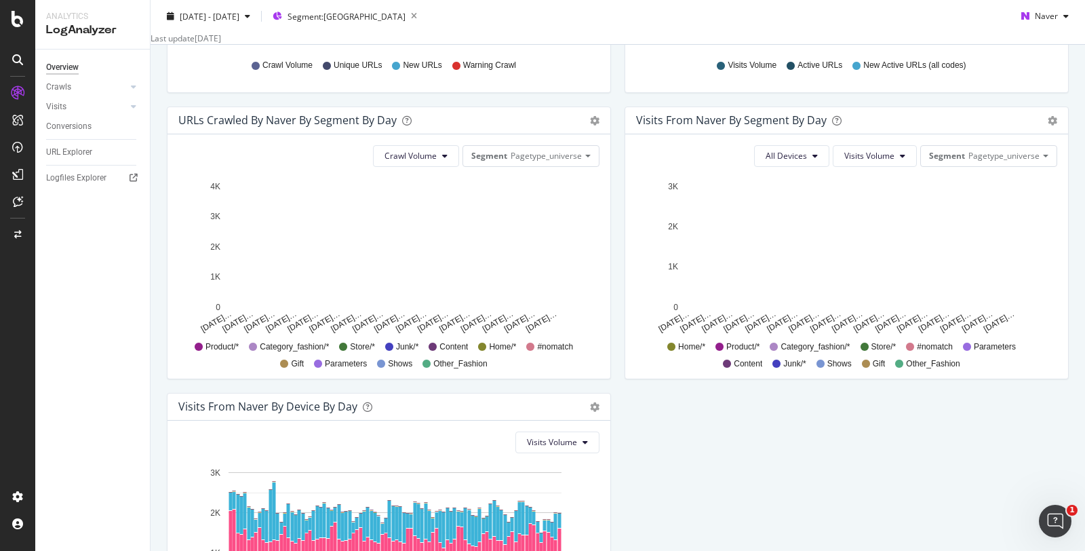
scroll to position [390, 0]
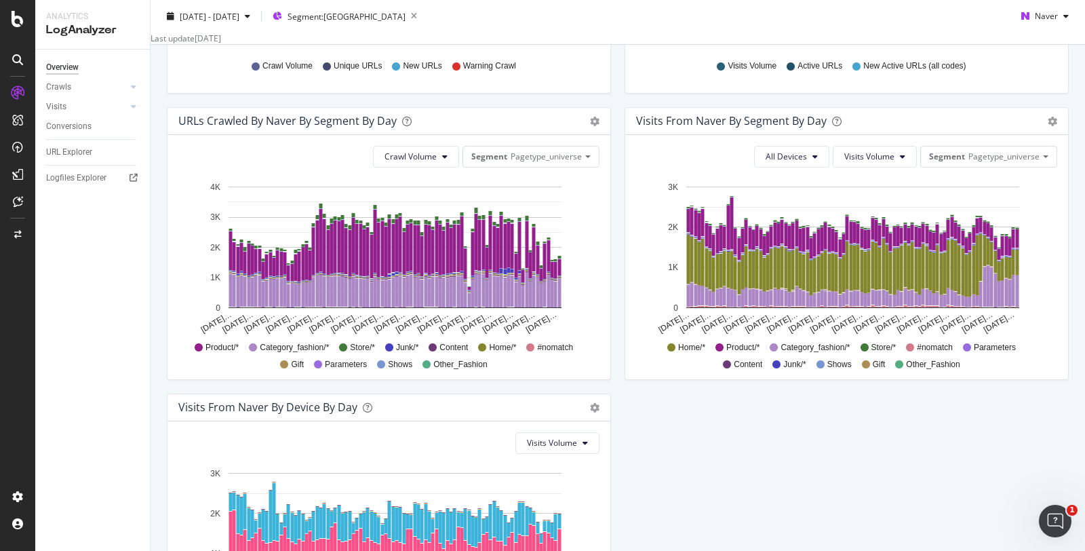
click at [428, 182] on div "Crawl Volume Segment Pagetype_universe Hold CTRL while clicking to filter the r…" at bounding box center [389, 257] width 443 height 244
click at [421, 162] on span "Crawl Volume" at bounding box center [411, 157] width 52 height 12
click at [513, 127] on div "URLs Crawled by Naver By Segment By Day" at bounding box center [373, 121] width 391 height 14
click at [590, 126] on icon "gear" at bounding box center [594, 121] width 9 height 9
click at [511, 128] on div "URLs Crawled by Naver By Segment By Day" at bounding box center [373, 121] width 391 height 14
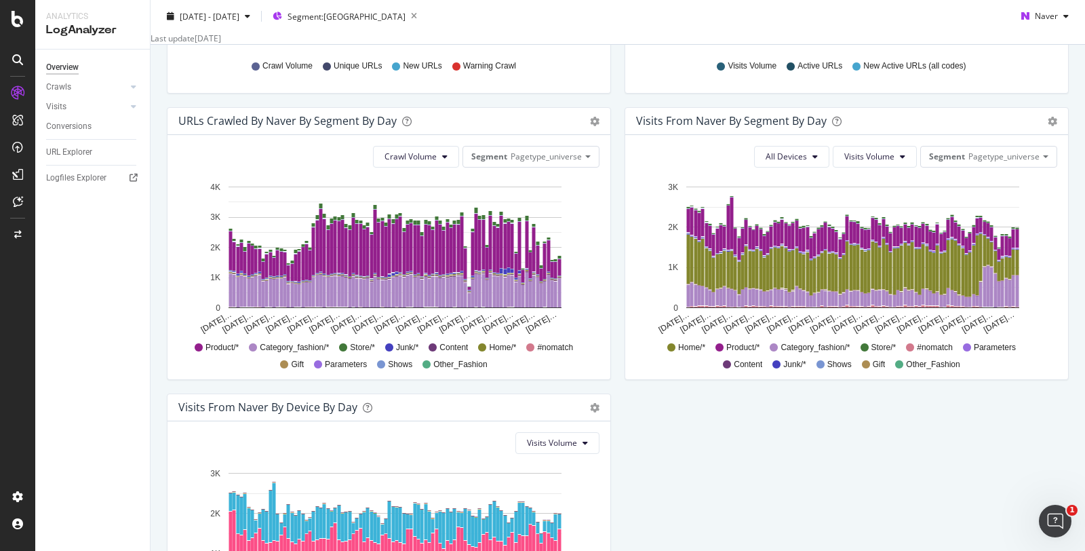
click at [511, 128] on div "URLs Crawled by Naver By Segment By Day" at bounding box center [373, 121] width 391 height 14
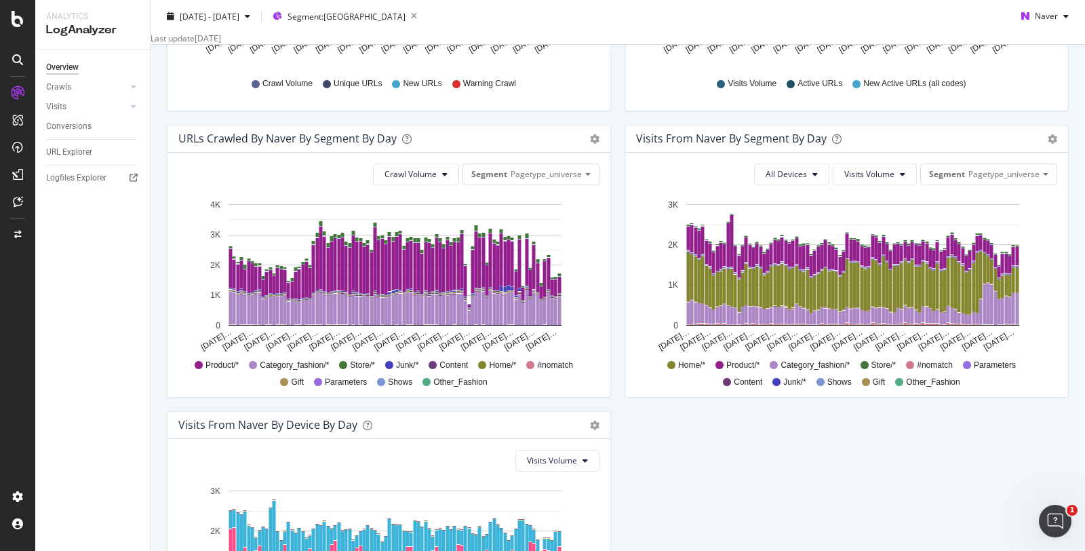
scroll to position [366, 0]
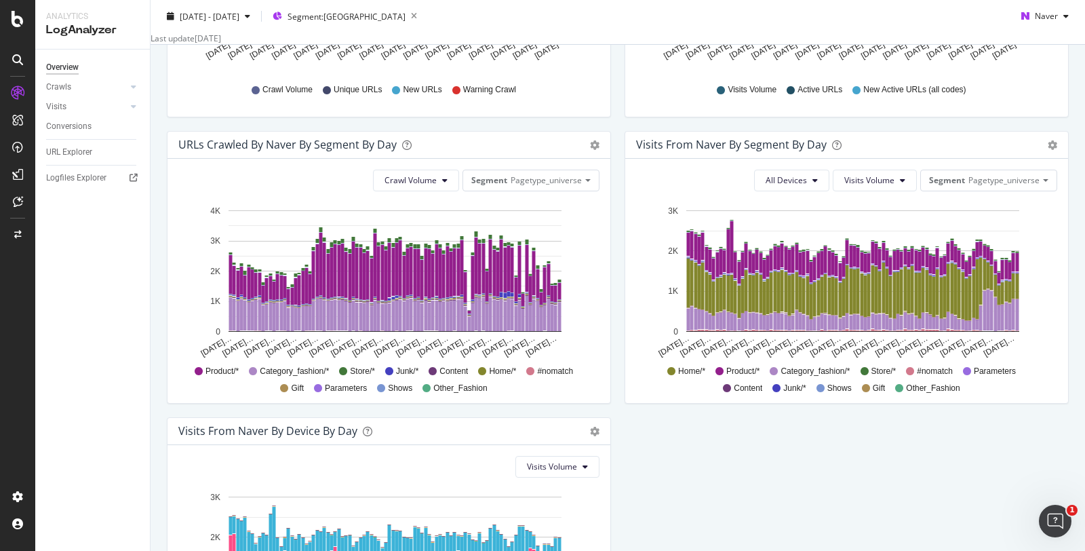
click at [727, 151] on div "Visits from Naver By Segment By Day" at bounding box center [731, 145] width 191 height 14
copy div "Visits from Naver By Segment By Day Timeline (by Value) Table"
drag, startPoint x: 394, startPoint y: 156, endPoint x: 176, endPoint y: 163, distance: 217.8
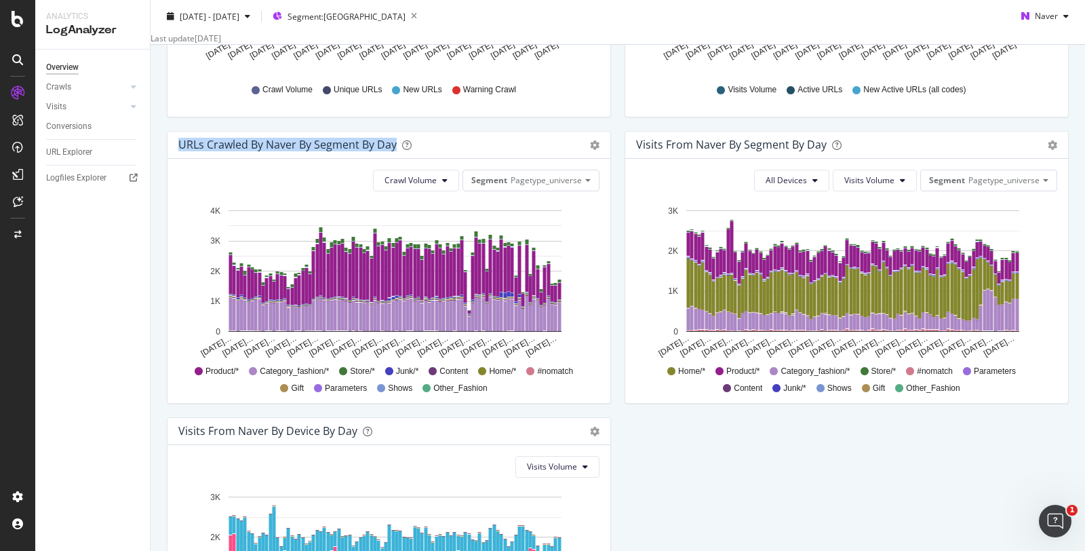
click at [176, 159] on div "URLs Crawled by Naver By Segment By Day Timeline (by Value) Table" at bounding box center [389, 145] width 443 height 27
copy div "URLs Crawled by Naver By Segment By Day"
click at [590, 150] on icon "gear" at bounding box center [594, 144] width 9 height 9
click at [556, 206] on span "Table" at bounding box center [555, 196] width 109 height 18
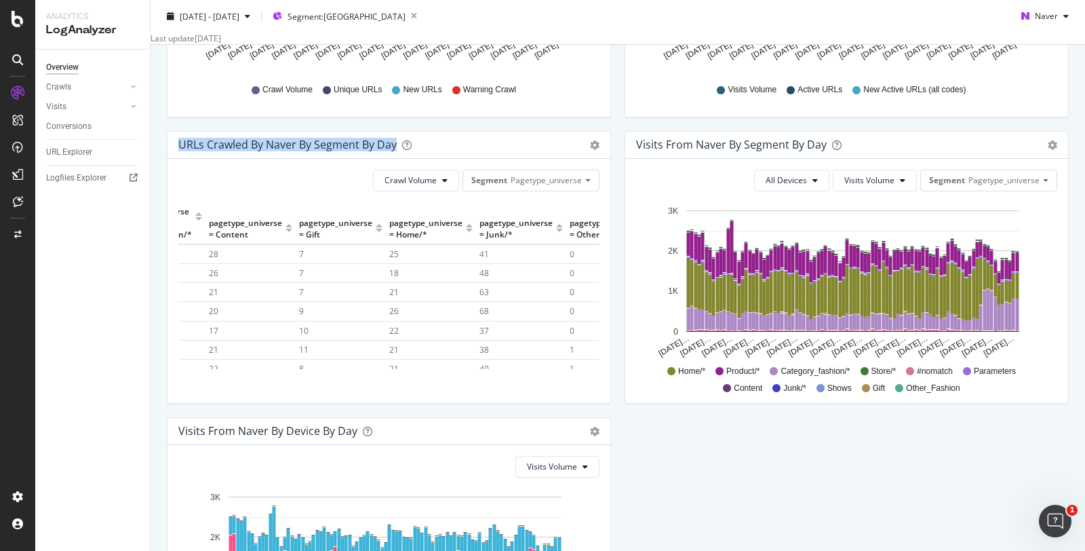
scroll to position [0, 0]
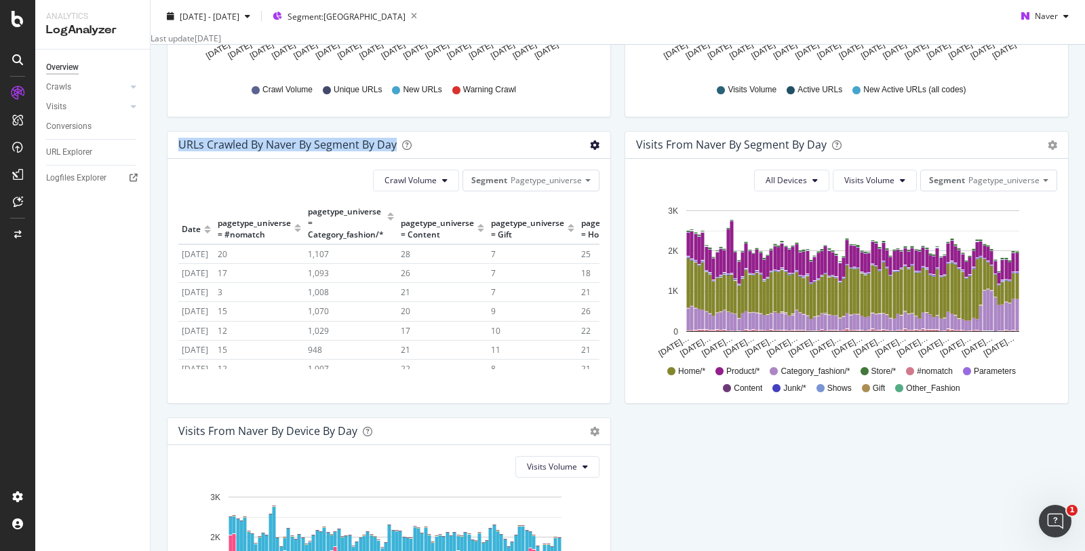
click at [590, 150] on icon "gear" at bounding box center [594, 144] width 9 height 9
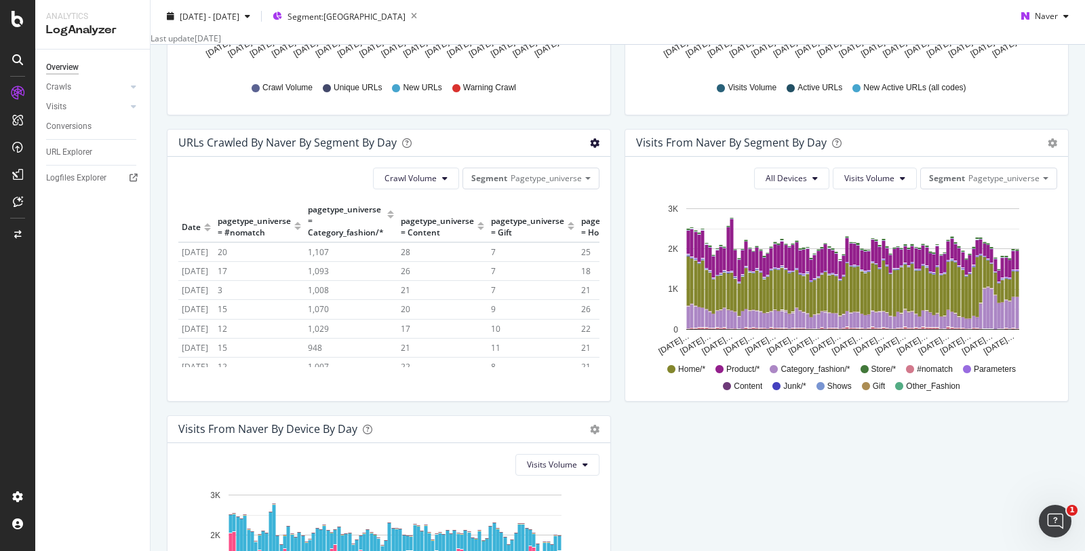
click at [590, 148] on icon "gear" at bounding box center [594, 142] width 9 height 9
click at [541, 203] on span "Table" at bounding box center [555, 194] width 109 height 18
click at [1048, 148] on icon "gear" at bounding box center [1052, 142] width 9 height 9
click at [996, 203] on span "Table" at bounding box center [1013, 194] width 109 height 18
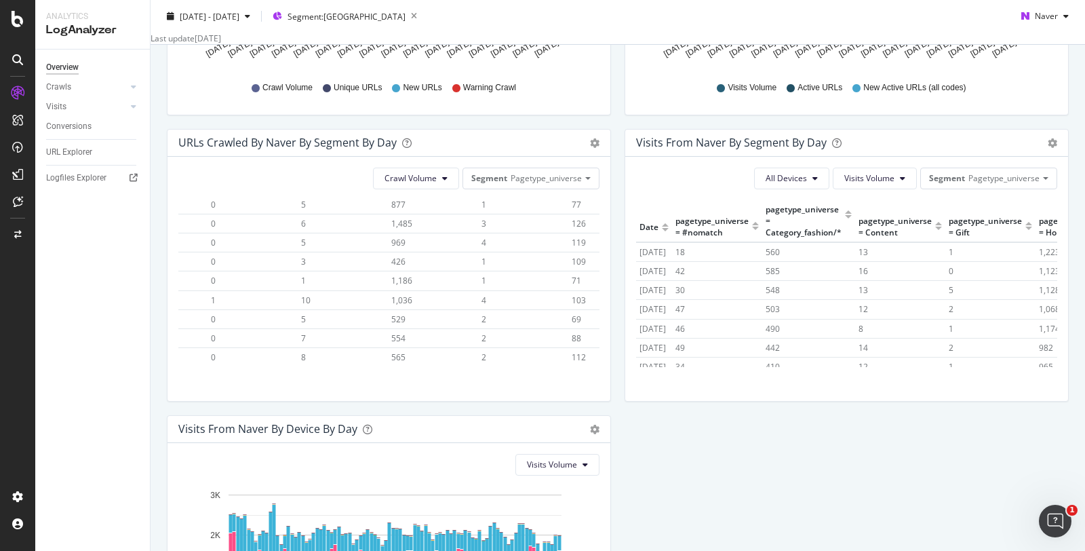
scroll to position [2684, 628]
drag, startPoint x: 182, startPoint y: 236, endPoint x: 585, endPoint y: 415, distance: 440.9
click at [585, 415] on div "URLs Crawled by Naver By Segment By Day Timeline (by Value) Table Crawl Volume …" at bounding box center [389, 272] width 458 height 286
copy thead
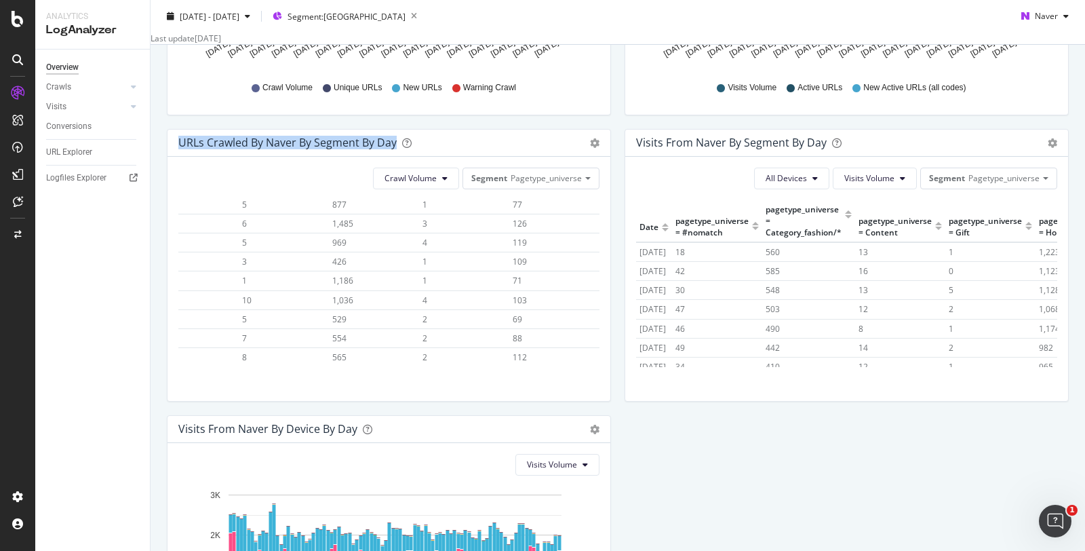
drag, startPoint x: 398, startPoint y: 153, endPoint x: 170, endPoint y: 160, distance: 227.4
click at [170, 157] on div "URLs Crawled by Naver By Segment By Day Timeline (by Value) Table" at bounding box center [389, 143] width 443 height 27
copy div "URLs Crawled by Naver By Segment By Day"
click at [496, 149] on div "URLs Crawled by Naver By Segment By Day" at bounding box center [373, 143] width 391 height 14
click at [423, 184] on span "Crawl Volume" at bounding box center [411, 178] width 52 height 12
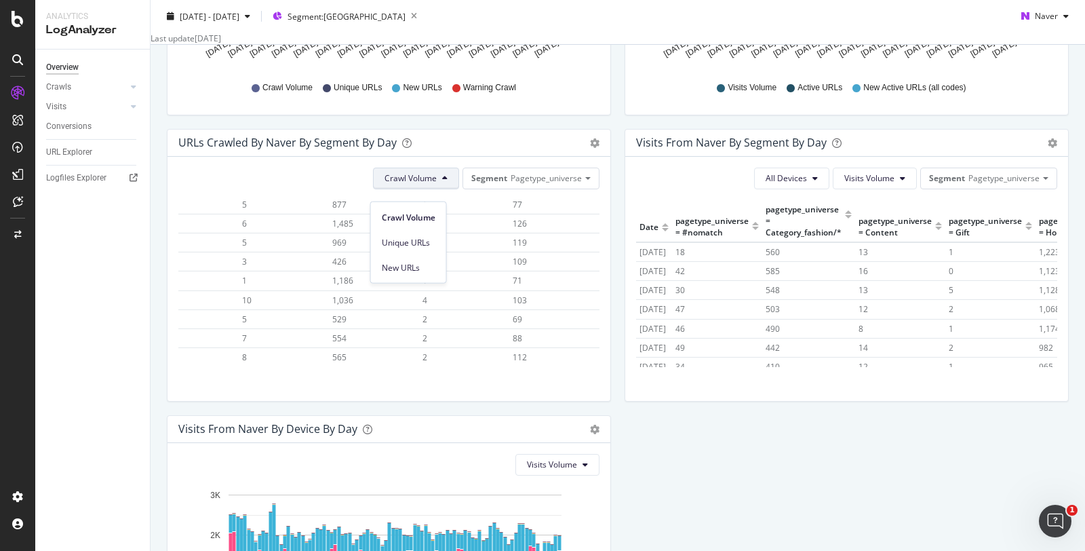
click at [423, 184] on span "Crawl Volume" at bounding box center [411, 178] width 52 height 12
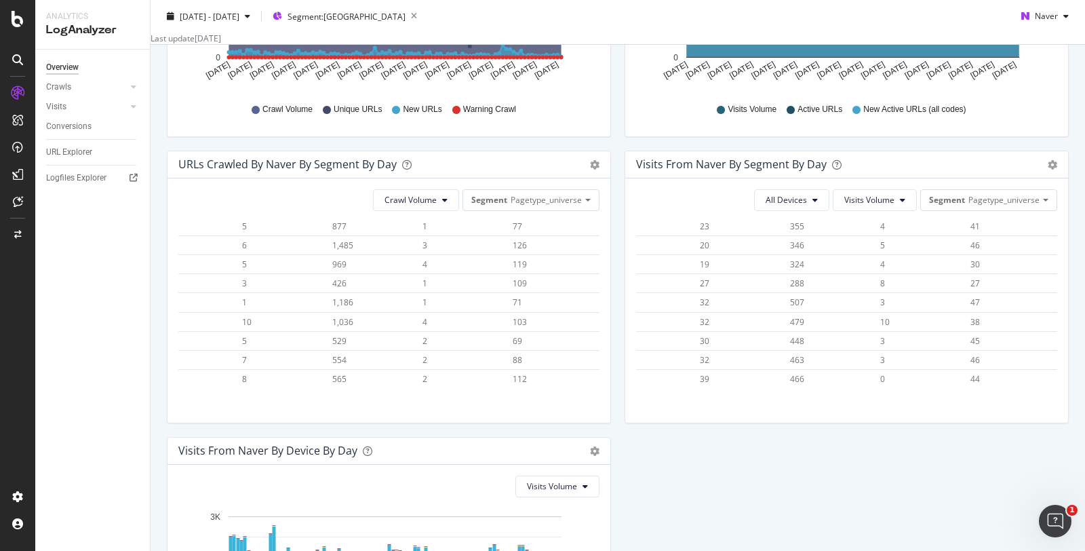
drag, startPoint x: 632, startPoint y: 263, endPoint x: 1039, endPoint y: 373, distance: 422.4
click at [1039, 373] on div "Date pagetype_universe = #nomatch pagetype_universe = Category_fashion/* pagety…" at bounding box center [846, 305] width 421 height 167
copy thead
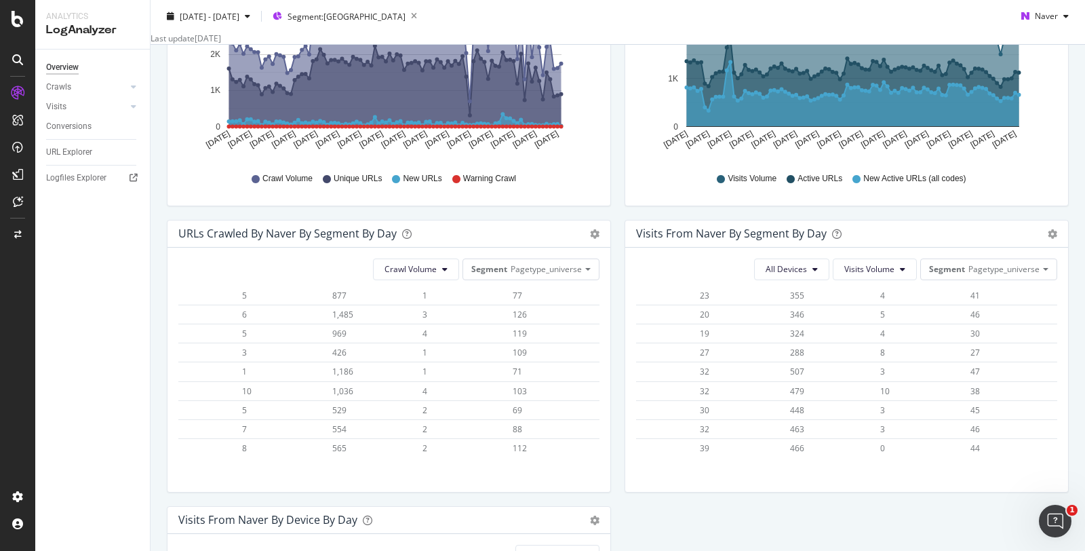
scroll to position [278, 0]
click at [1048, 238] on icon "gear" at bounding box center [1052, 233] width 9 height 9
click at [999, 269] on span "Timeline (by Value)" at bounding box center [1013, 259] width 109 height 18
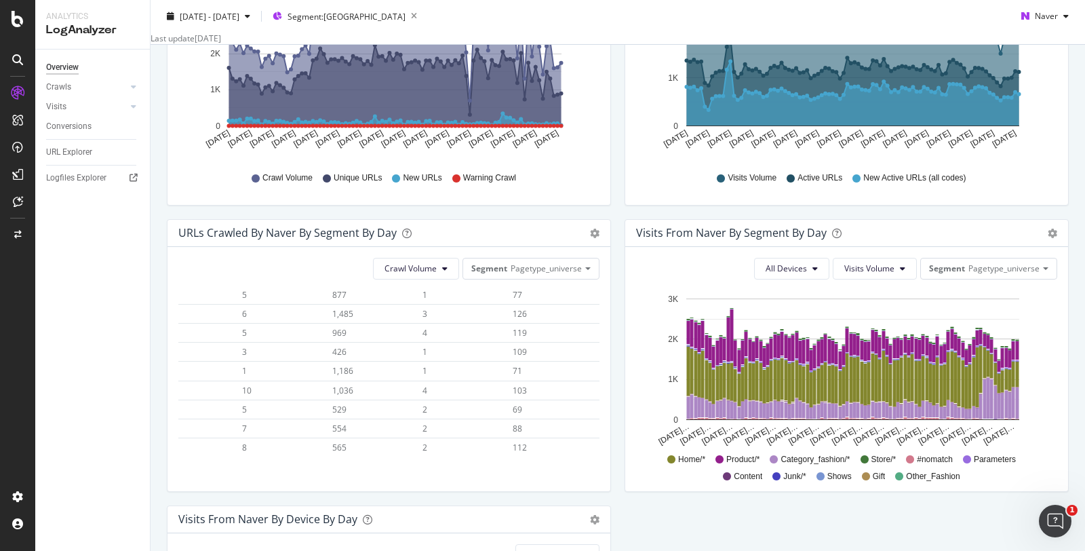
click at [589, 247] on div "URLs Crawled by Naver By Segment By Day Timeline (by Value) Table" at bounding box center [389, 233] width 443 height 27
click at [590, 238] on icon "gear" at bounding box center [594, 233] width 9 height 9
click at [562, 269] on span "Timeline (by Value)" at bounding box center [555, 259] width 109 height 18
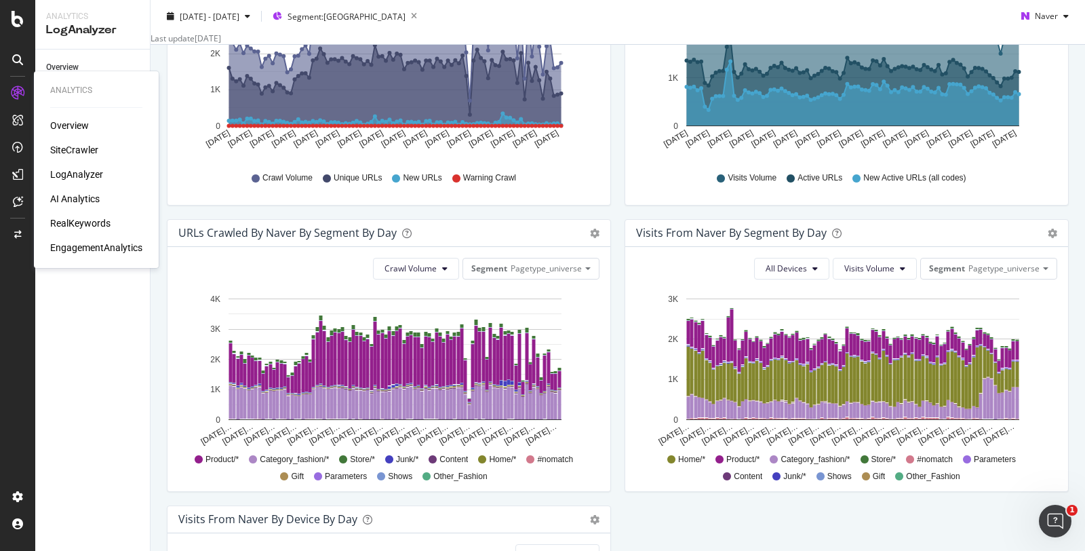
click at [75, 130] on div "Overview" at bounding box center [69, 126] width 39 height 14
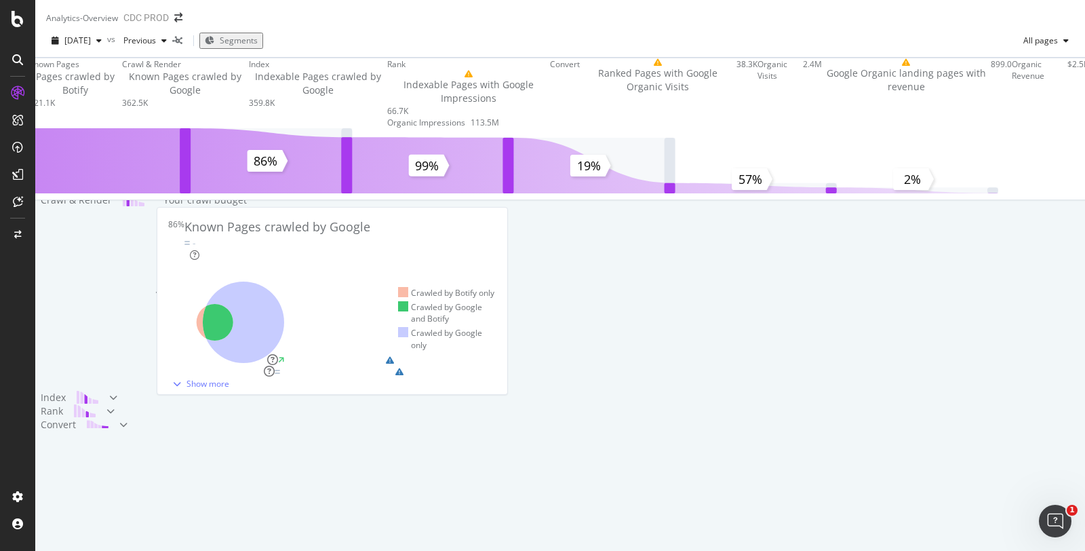
click at [258, 44] on span "Segments" at bounding box center [239, 41] width 38 height 12
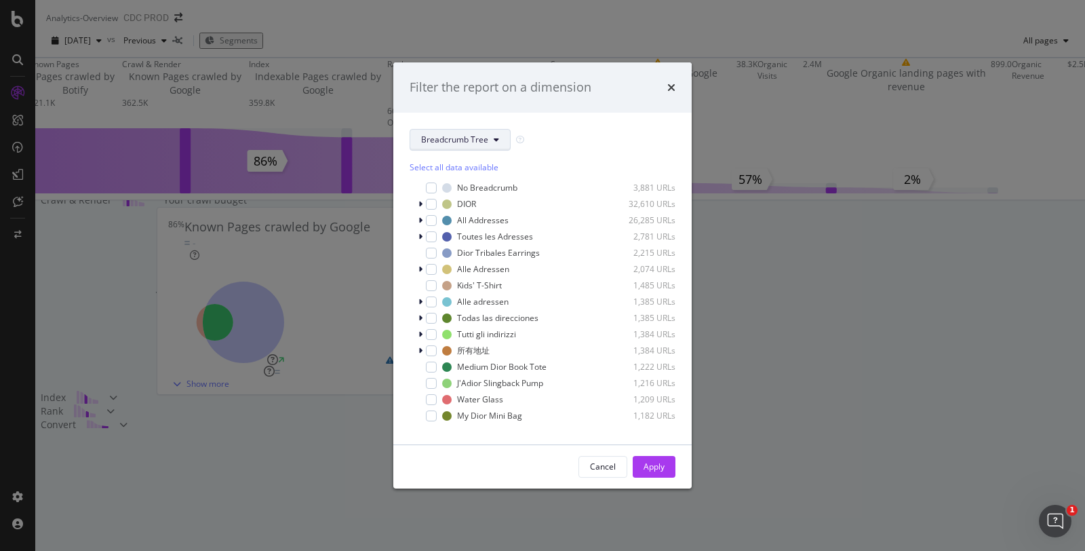
click at [475, 129] on button "Breadcrumb Tree" at bounding box center [460, 140] width 101 height 22
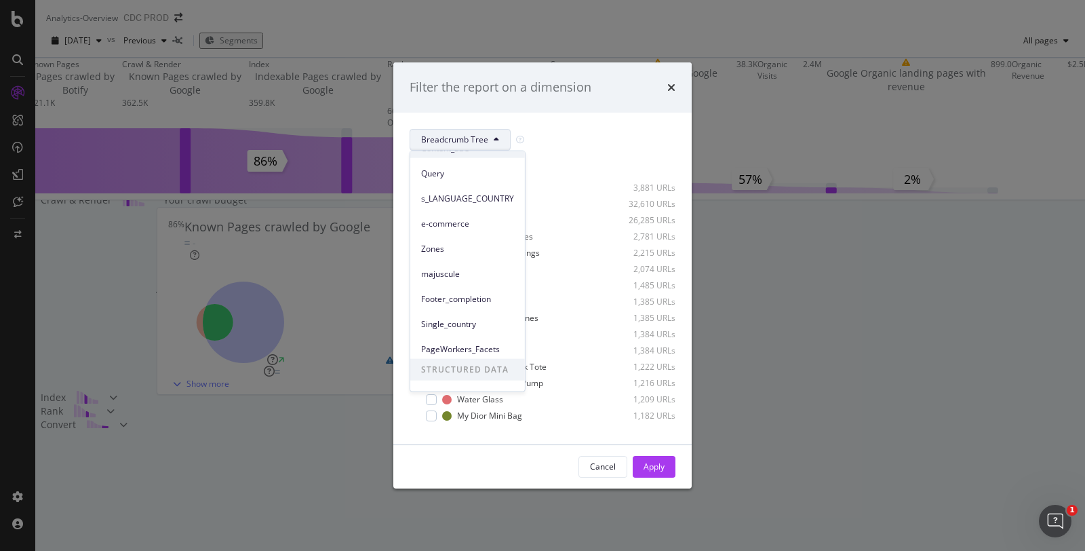
scroll to position [175, 0]
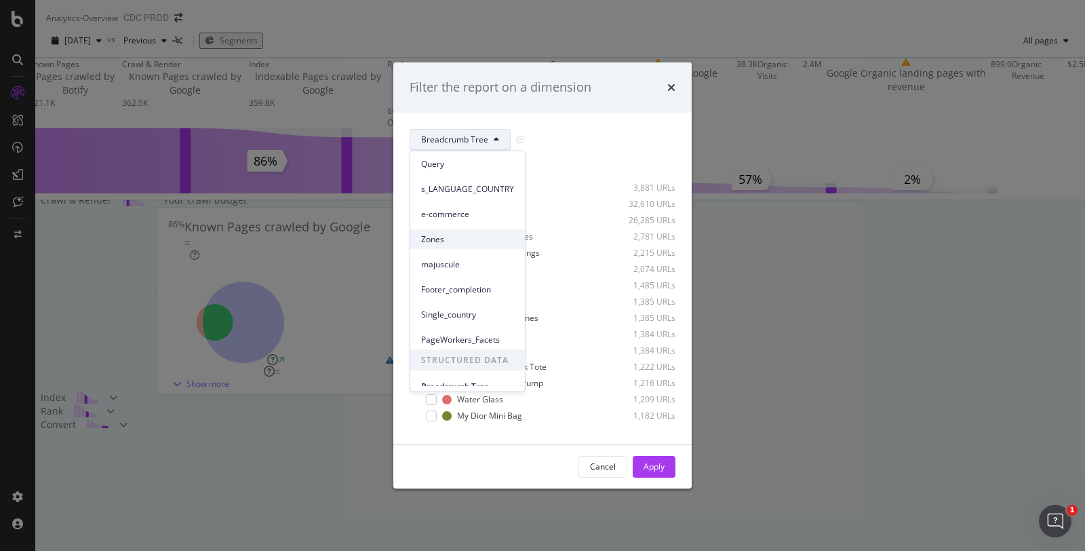
click at [452, 241] on span "Zones" at bounding box center [467, 239] width 93 height 12
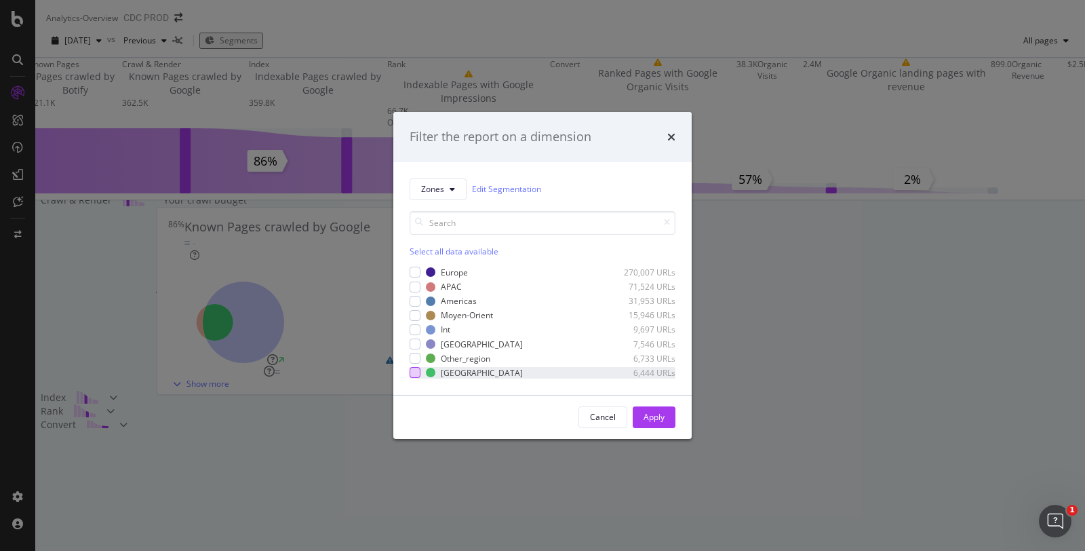
click at [416, 372] on div "modal" at bounding box center [415, 372] width 11 height 11
click at [647, 415] on div "Apply" at bounding box center [654, 417] width 21 height 12
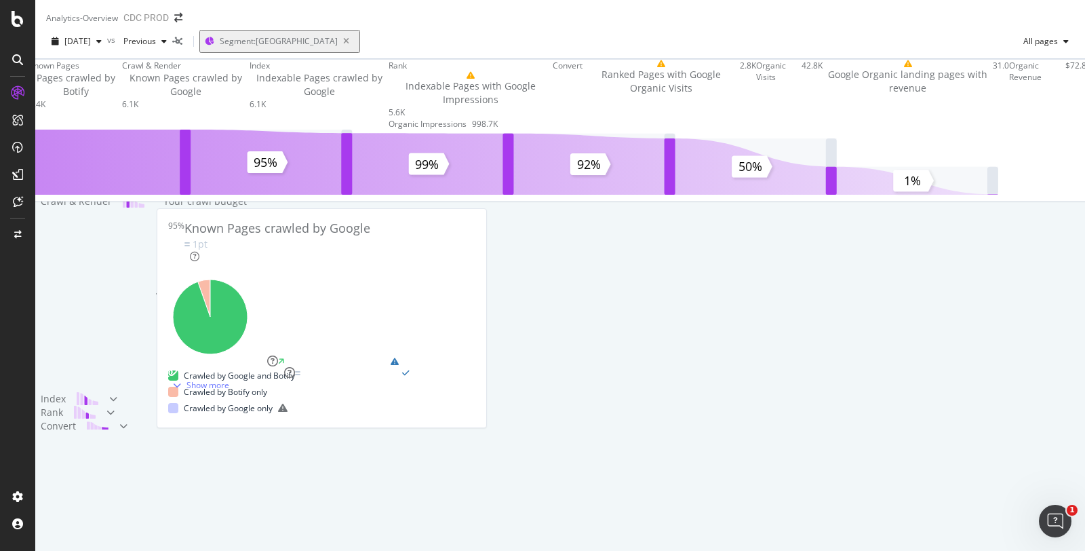
scroll to position [20, 0]
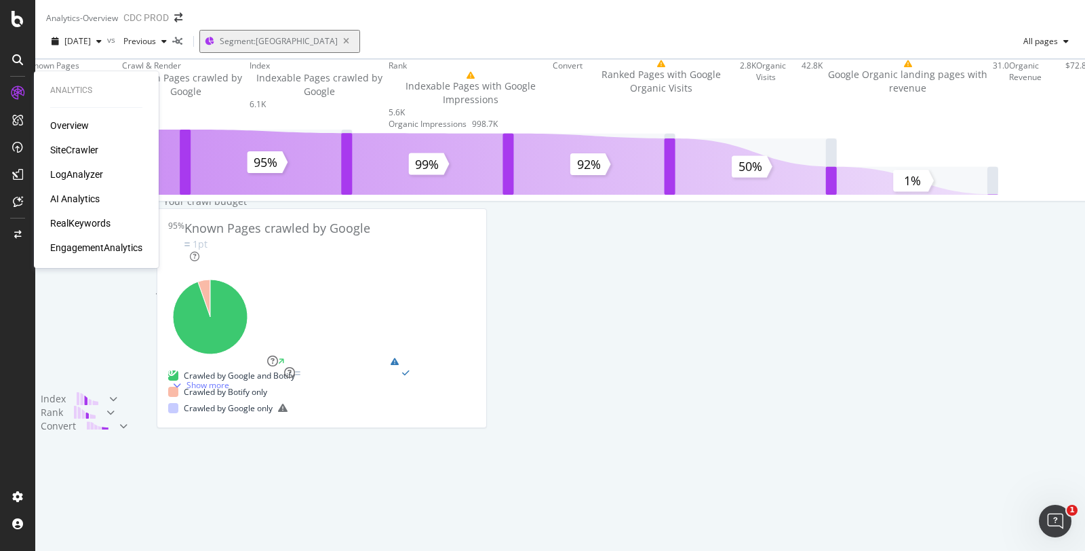
click at [69, 145] on div "SiteCrawler" at bounding box center [74, 150] width 48 height 14
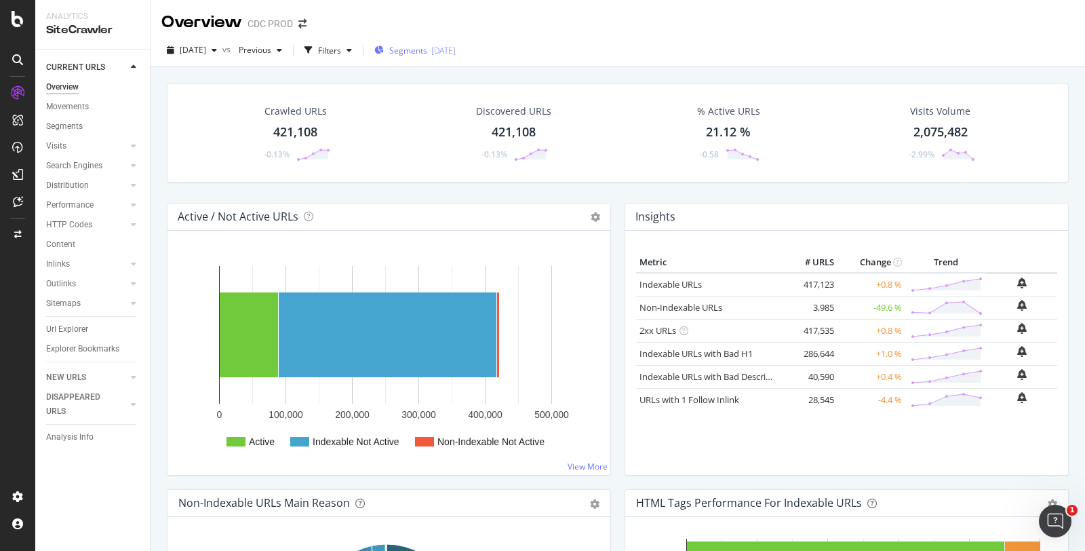
click at [426, 48] on span "Segments" at bounding box center [408, 51] width 38 height 12
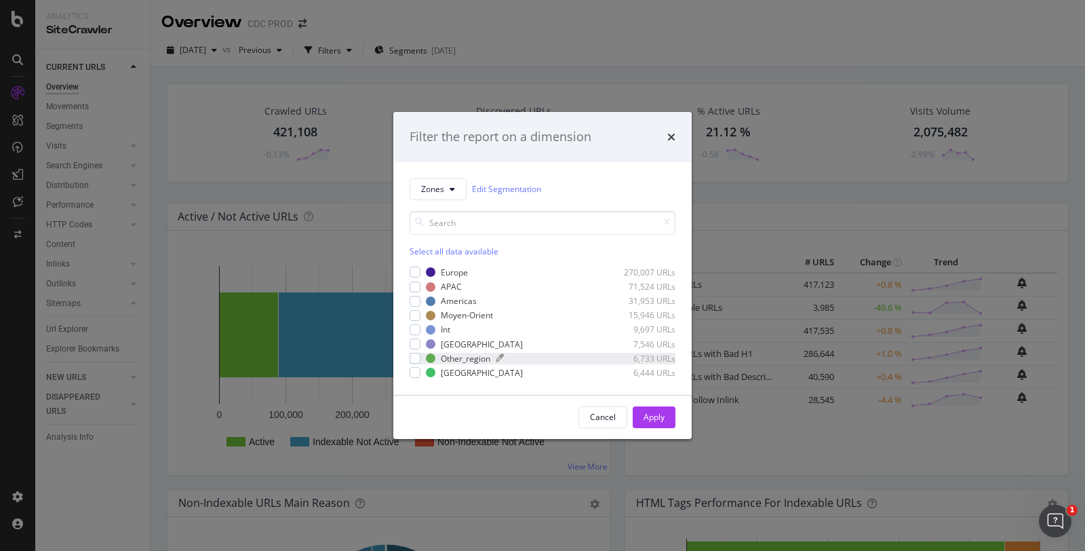
click at [465, 355] on div "Other_region" at bounding box center [466, 359] width 50 height 12
click at [446, 371] on div "[GEOGRAPHIC_DATA]" at bounding box center [482, 373] width 82 height 12
click at [657, 416] on div "Apply" at bounding box center [654, 417] width 21 height 12
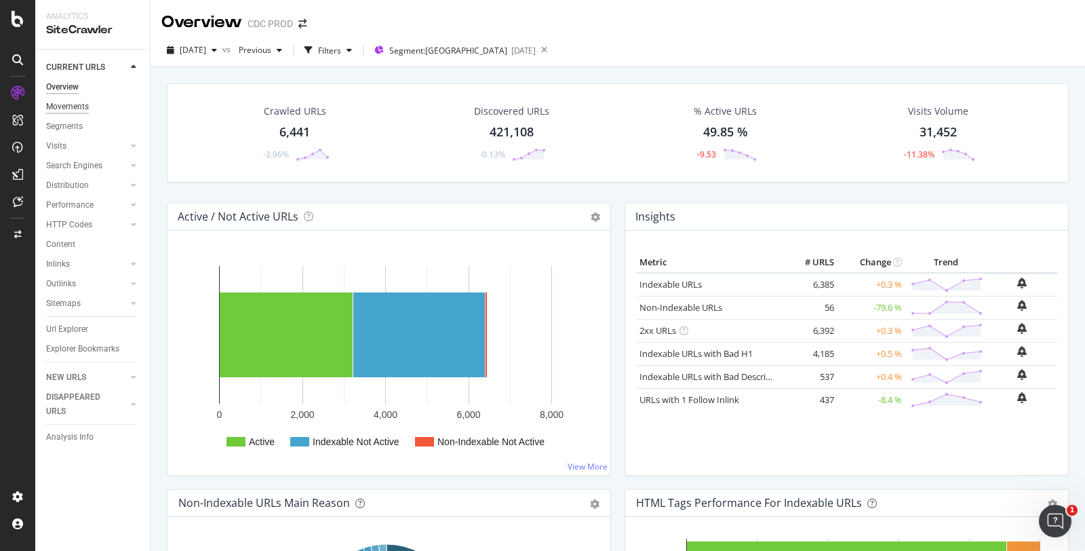
click at [66, 101] on div "Movements" at bounding box center [67, 107] width 43 height 14
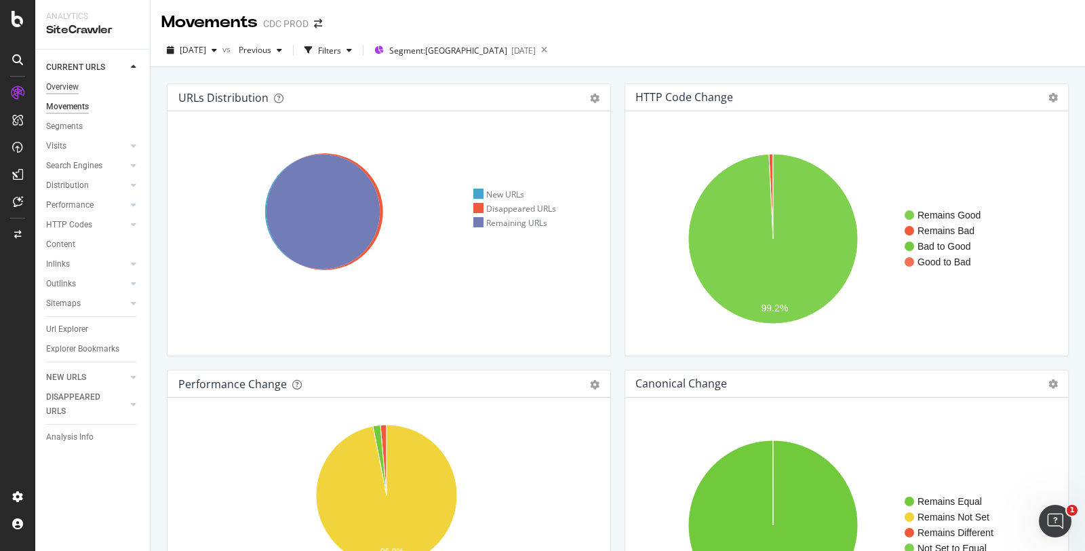
click at [69, 90] on div "Overview" at bounding box center [62, 87] width 33 height 14
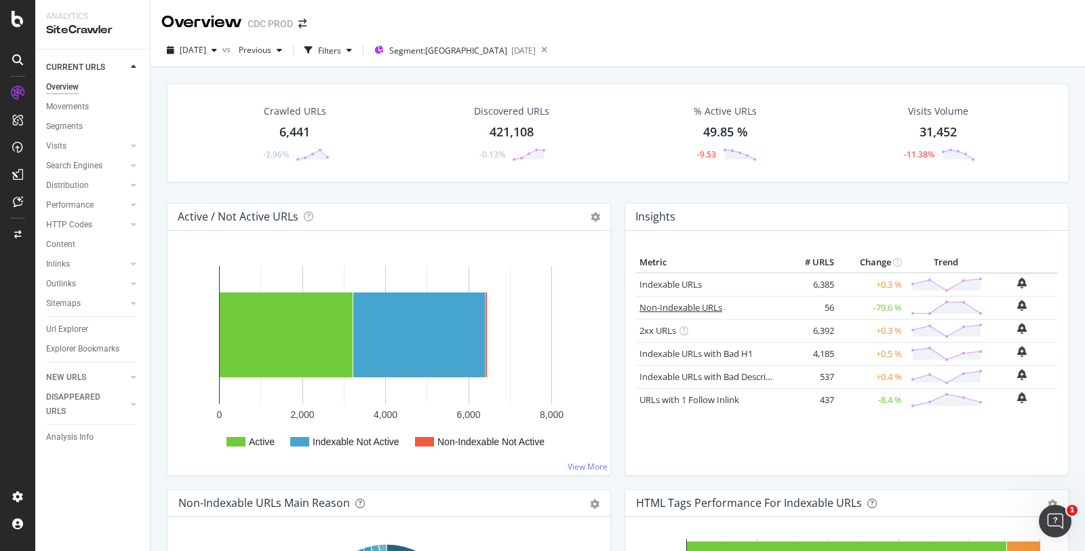
click at [682, 301] on link "Non-Indexable URLs" at bounding box center [681, 307] width 83 height 12
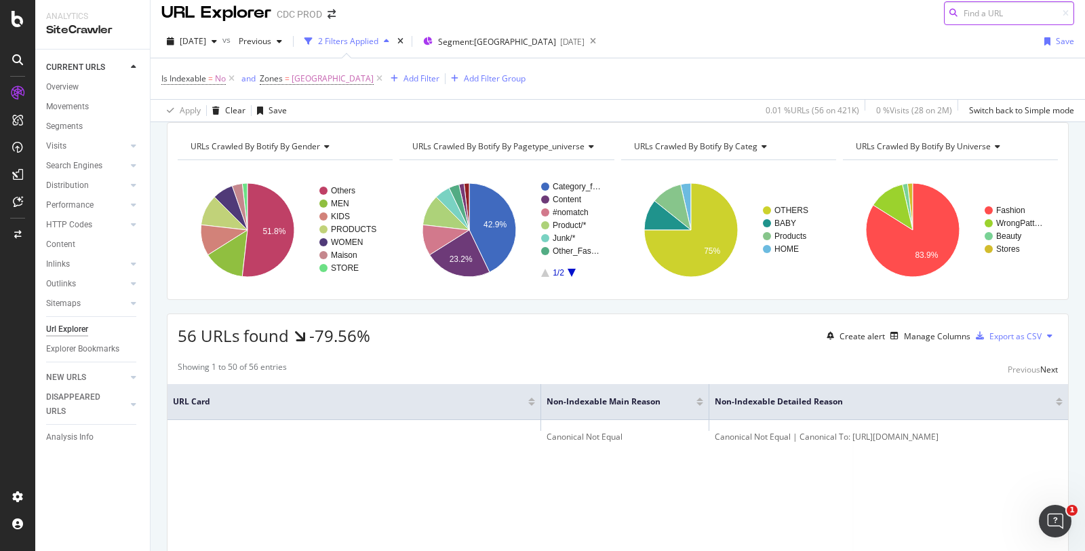
scroll to position [9, 0]
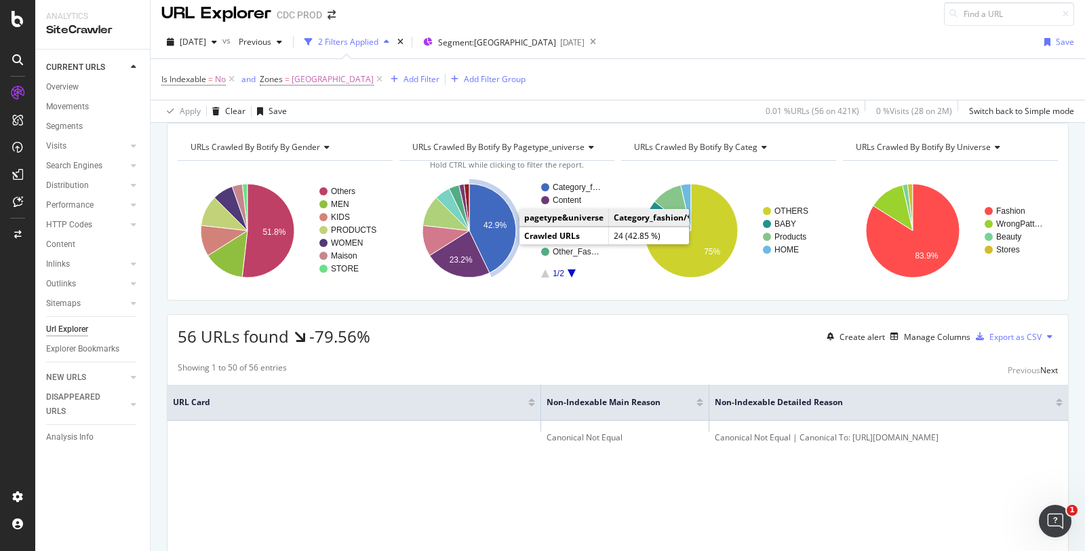
click at [484, 230] on text "42.9%" at bounding box center [495, 224] width 23 height 9
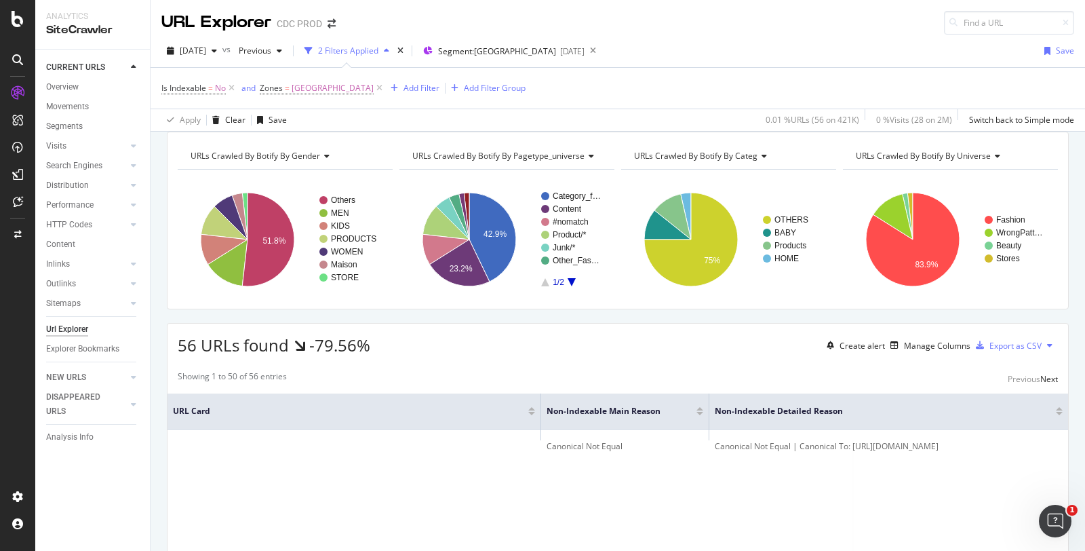
click at [741, 161] on span "URLs Crawled By Botify By categ" at bounding box center [695, 156] width 123 height 12
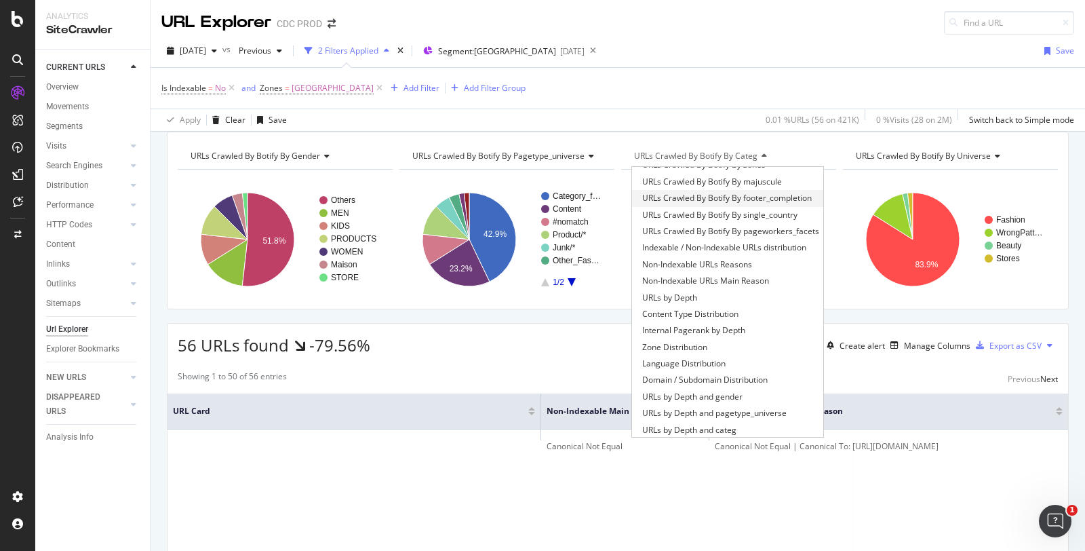
scroll to position [176, 0]
click at [738, 286] on span "Non-Indexable URLs Main Reason" at bounding box center [705, 280] width 127 height 14
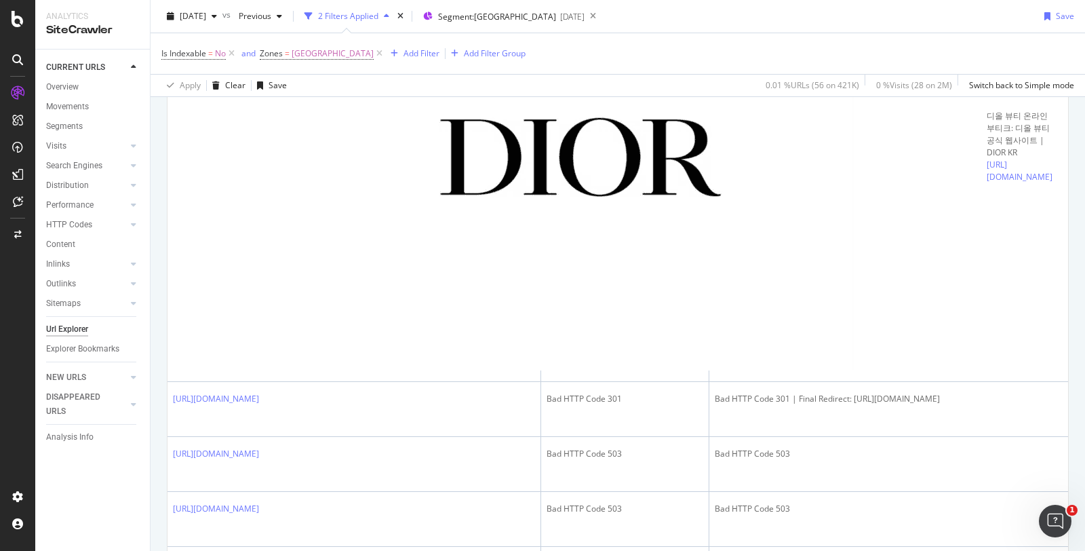
scroll to position [497, 0]
click at [70, 111] on div "Movements" at bounding box center [67, 107] width 43 height 14
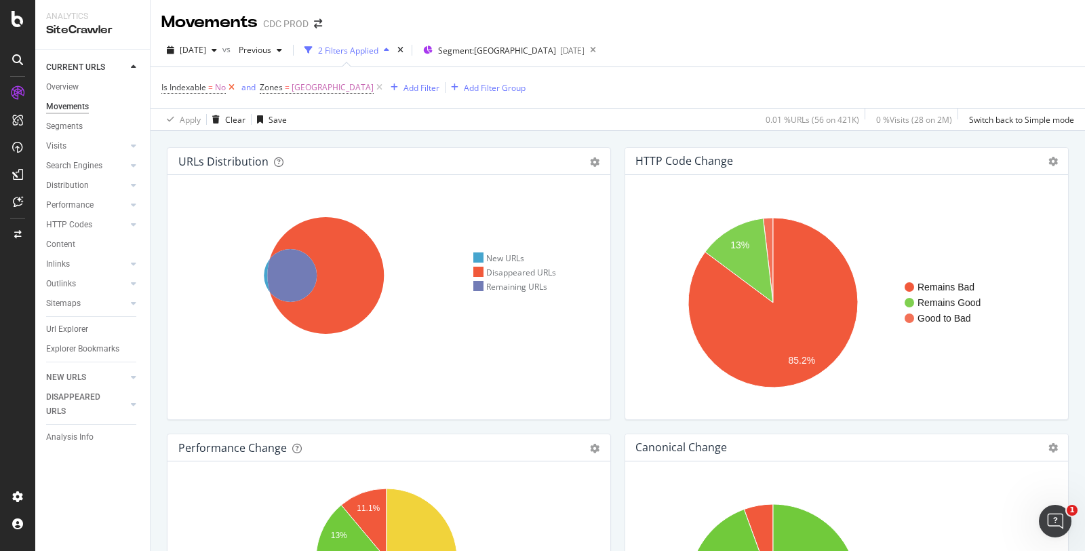
click at [231, 85] on icon at bounding box center [232, 88] width 12 height 14
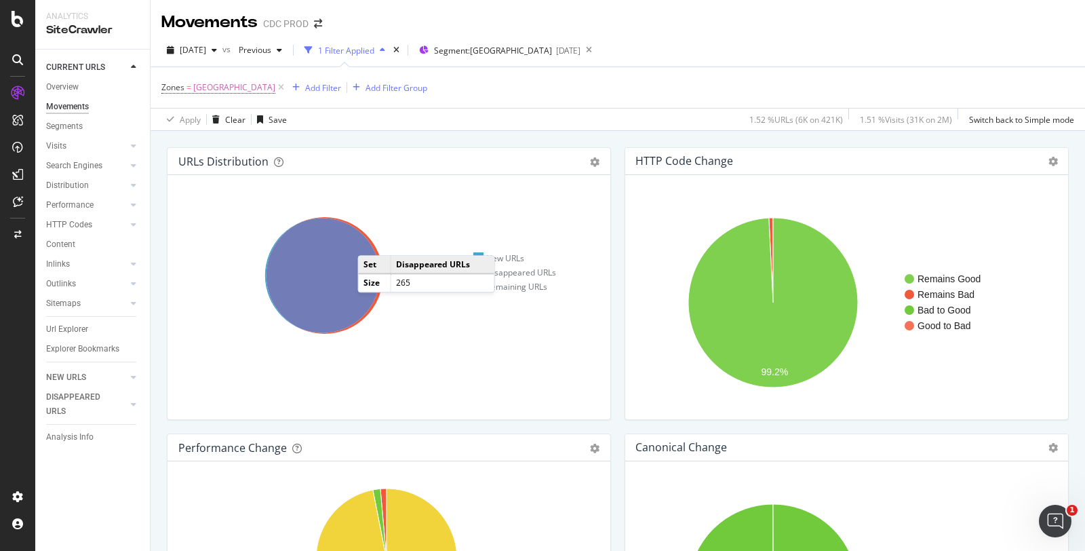
click at [371, 241] on icon at bounding box center [325, 275] width 117 height 117
click at [590, 159] on icon "gear" at bounding box center [594, 161] width 9 height 9
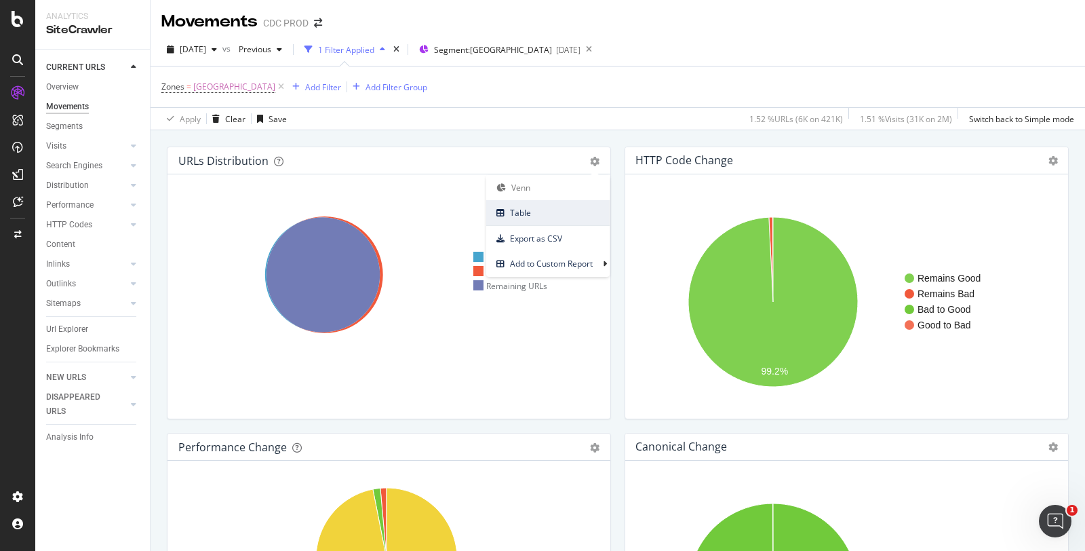
click at [544, 208] on span "Table" at bounding box center [547, 212] width 123 height 18
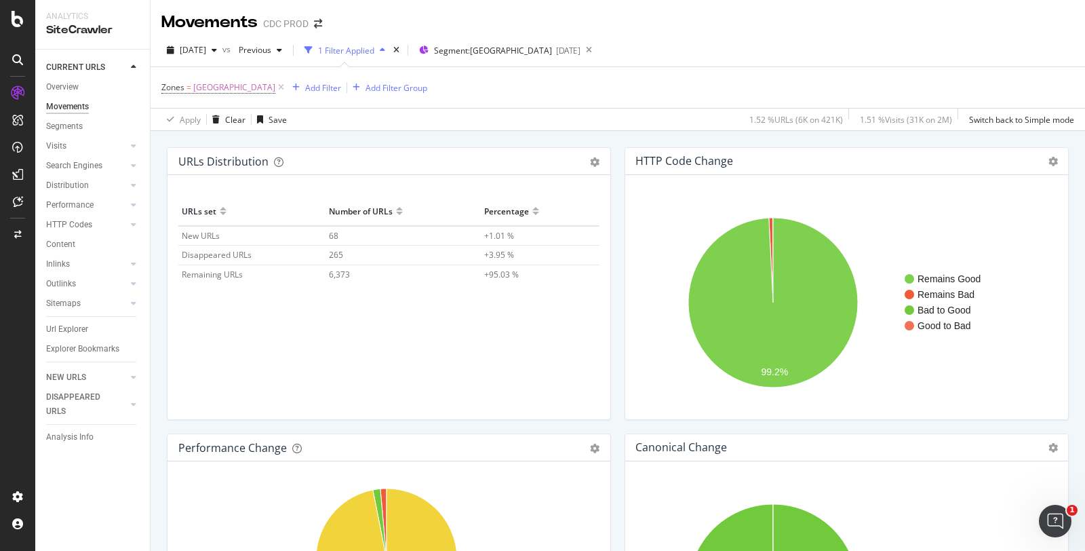
scroll to position [0, 0]
click at [593, 161] on icon "gear" at bounding box center [594, 161] width 9 height 9
click at [530, 185] on span "Venn" at bounding box center [547, 188] width 123 height 18
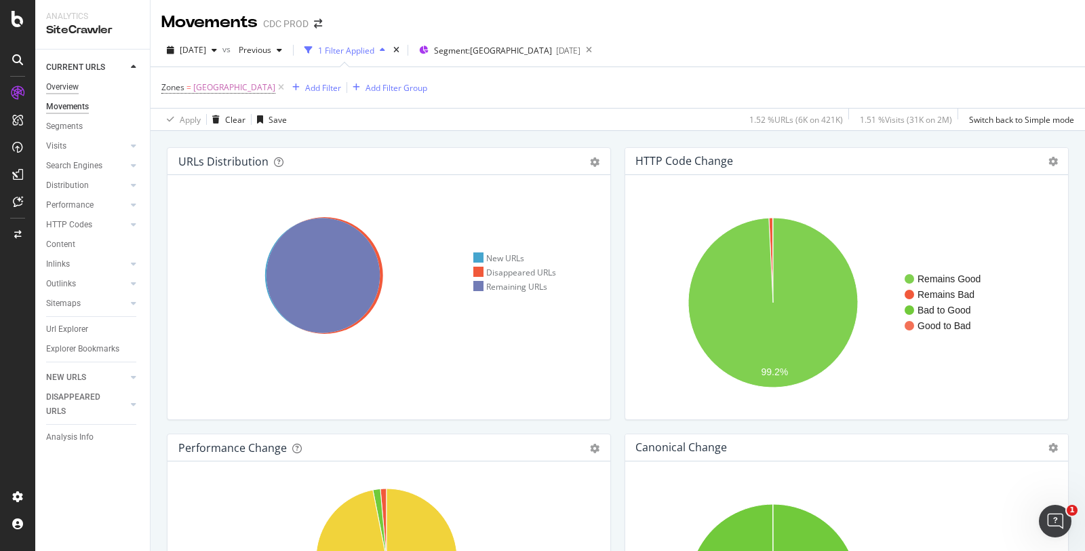
click at [68, 88] on div "Overview" at bounding box center [62, 87] width 33 height 14
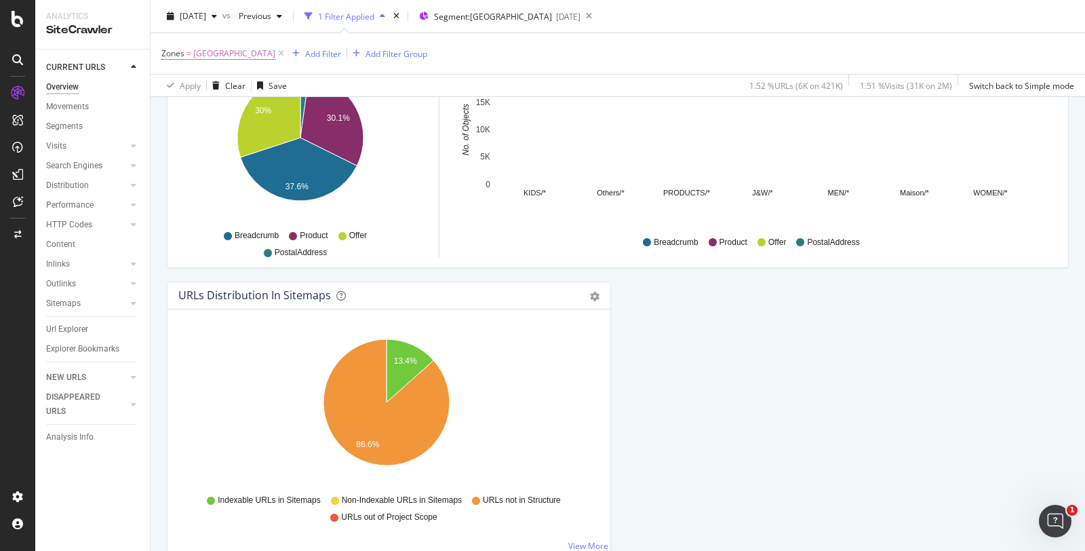
scroll to position [1475, 0]
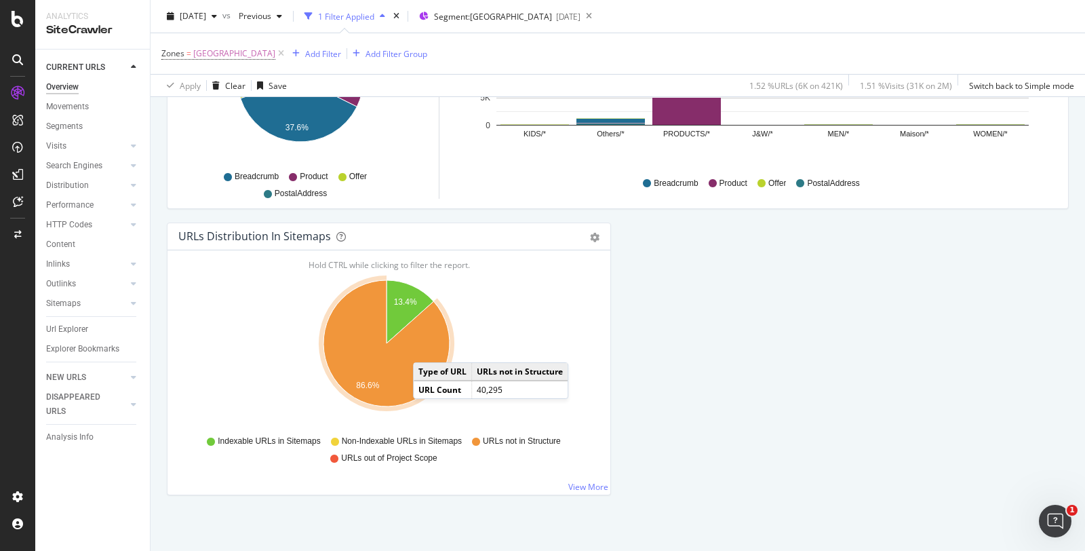
click at [427, 345] on icon "A chart." at bounding box center [387, 343] width 126 height 126
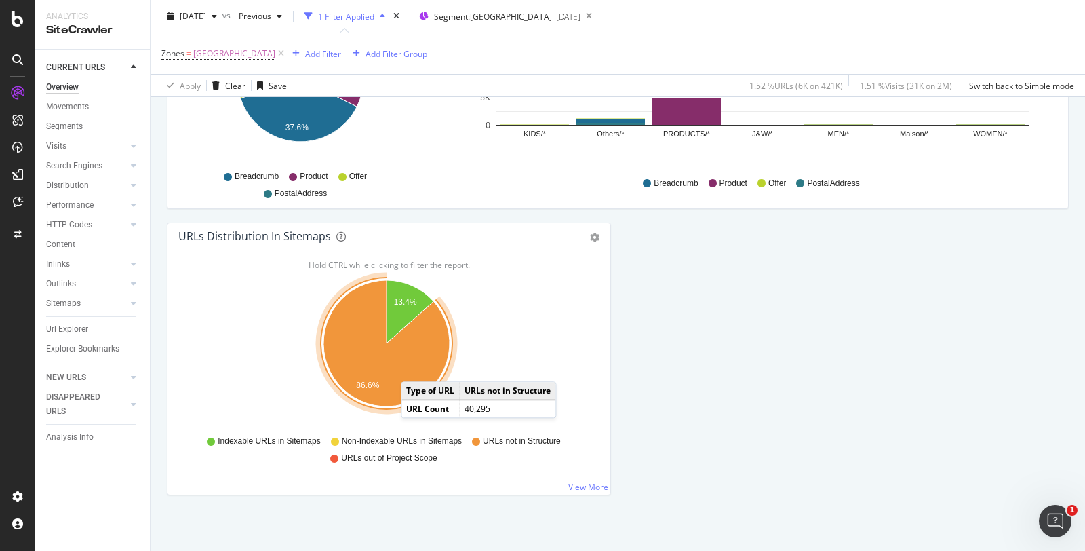
click at [414, 363] on icon "A chart." at bounding box center [387, 343] width 126 height 126
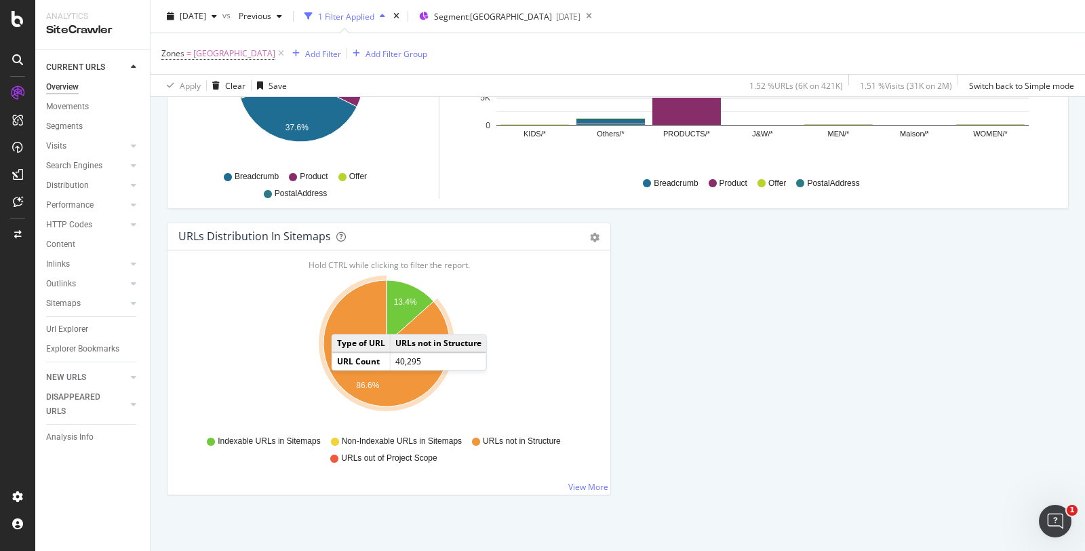
click at [345, 315] on icon "A chart." at bounding box center [387, 343] width 126 height 126
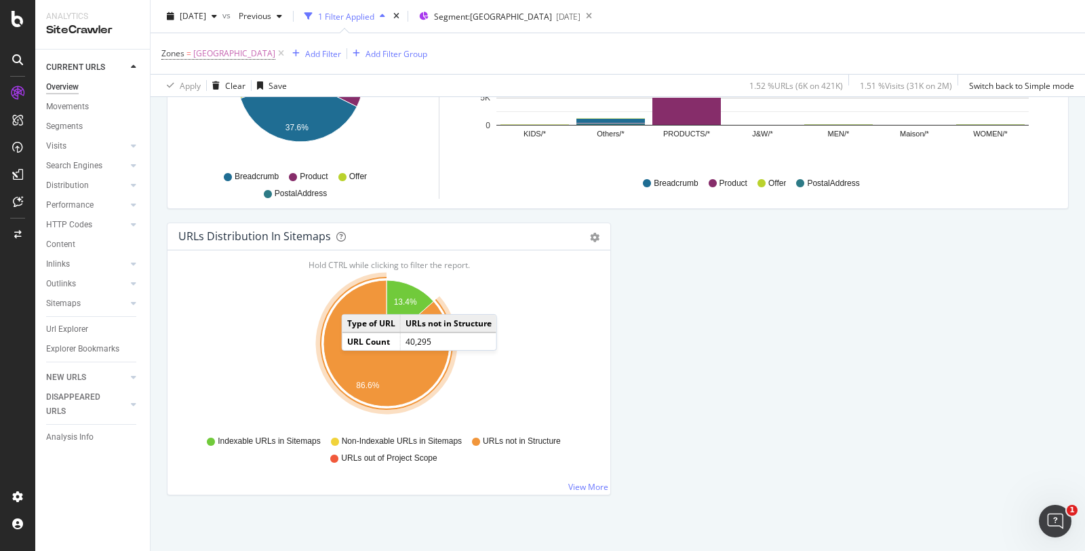
click at [355, 296] on icon "A chart." at bounding box center [387, 343] width 126 height 126
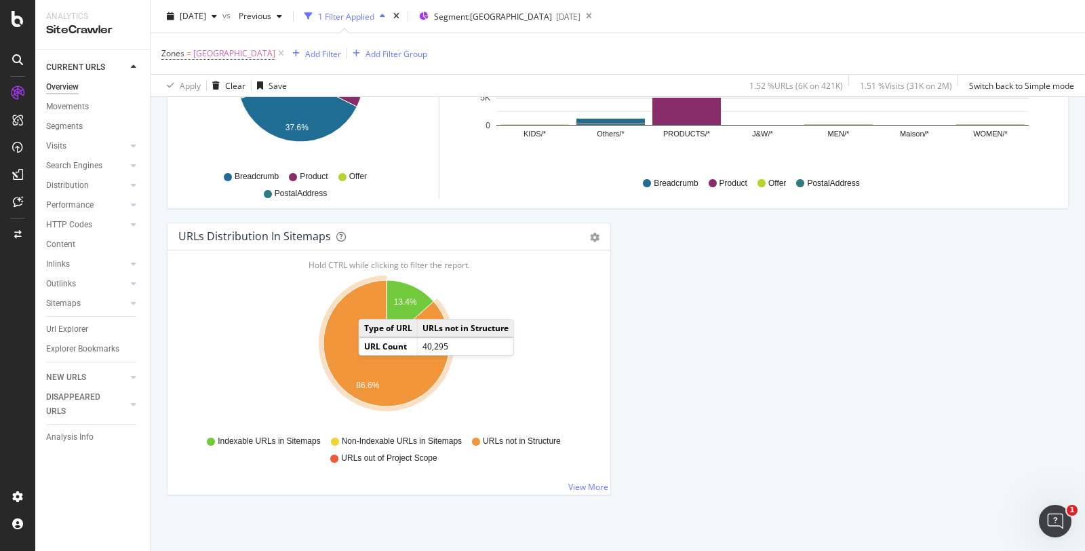
click at [372, 301] on icon "A chart." at bounding box center [387, 343] width 126 height 126
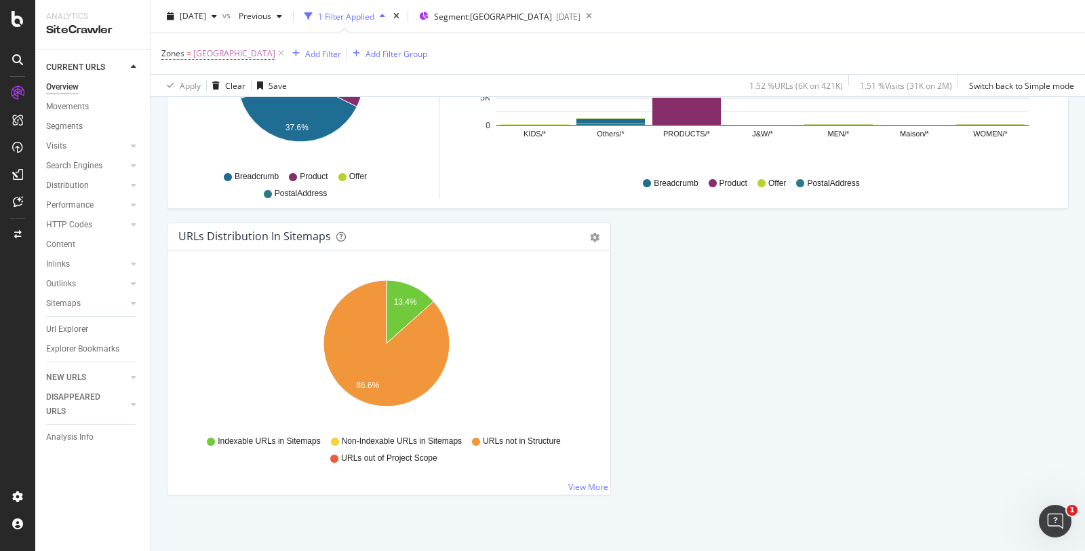
click at [562, 354] on icon "13.4% 86.6%" at bounding box center [386, 350] width 416 height 157
click at [537, 292] on icon "13.4% 86.6%" at bounding box center [386, 350] width 416 height 157
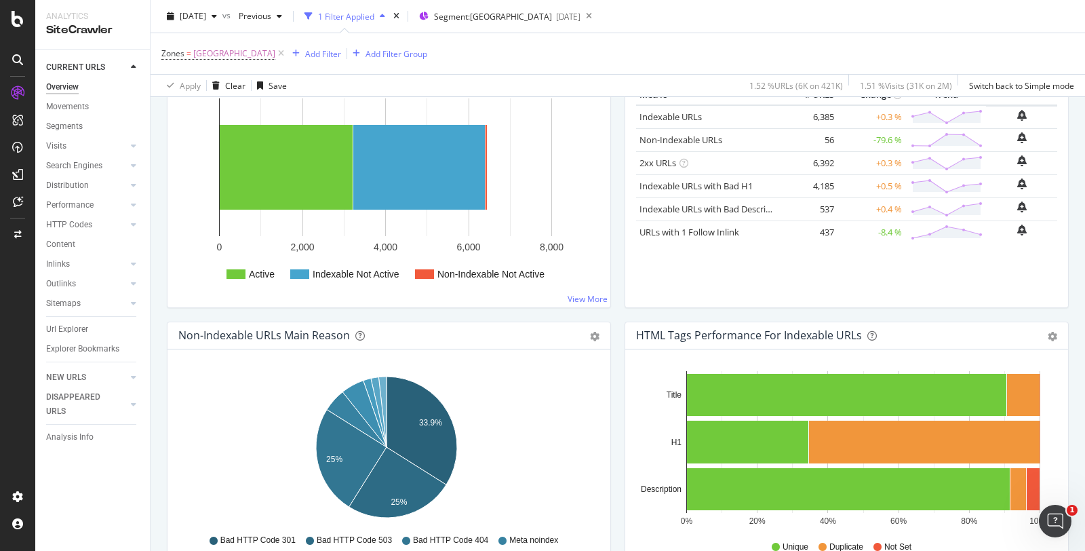
scroll to position [0, 0]
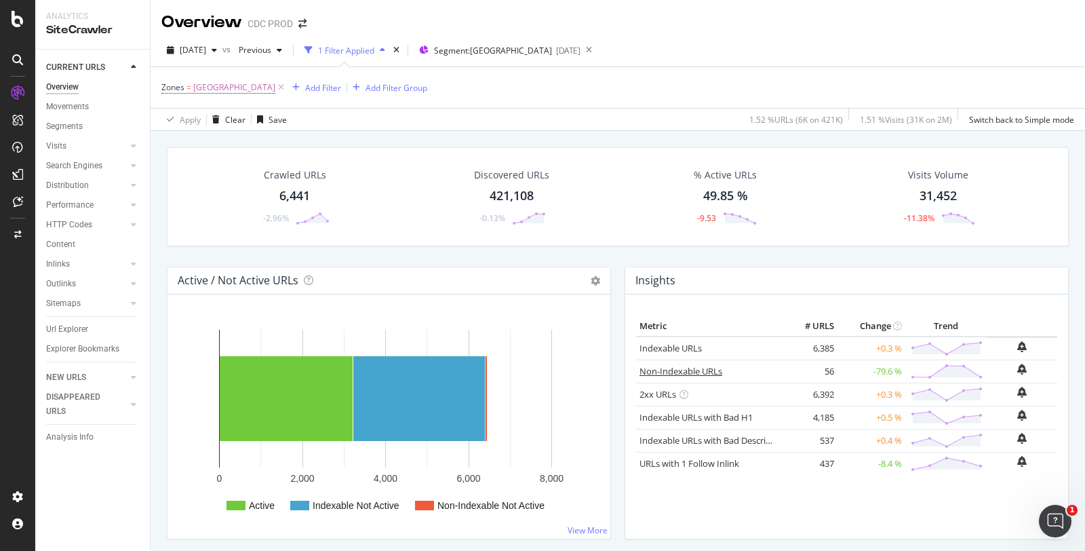
click at [674, 366] on link "Non-Indexable URLs" at bounding box center [681, 371] width 83 height 12
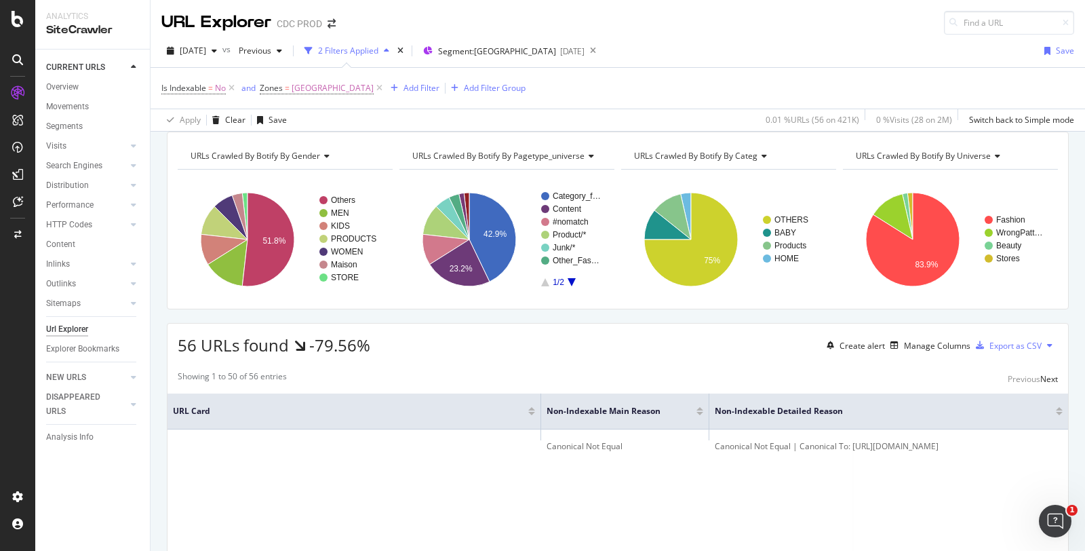
click at [722, 167] on div "URLs Crawled By Botify By categ" at bounding box center [728, 156] width 193 height 22
click at [775, 132] on div "URLs Crawled By Botify By gender Chart (by Value) Table Expand Export as CSV Ex…" at bounding box center [618, 132] width 935 height 0
click at [743, 161] on span "URLs Crawled By Botify By categ" at bounding box center [695, 156] width 123 height 12
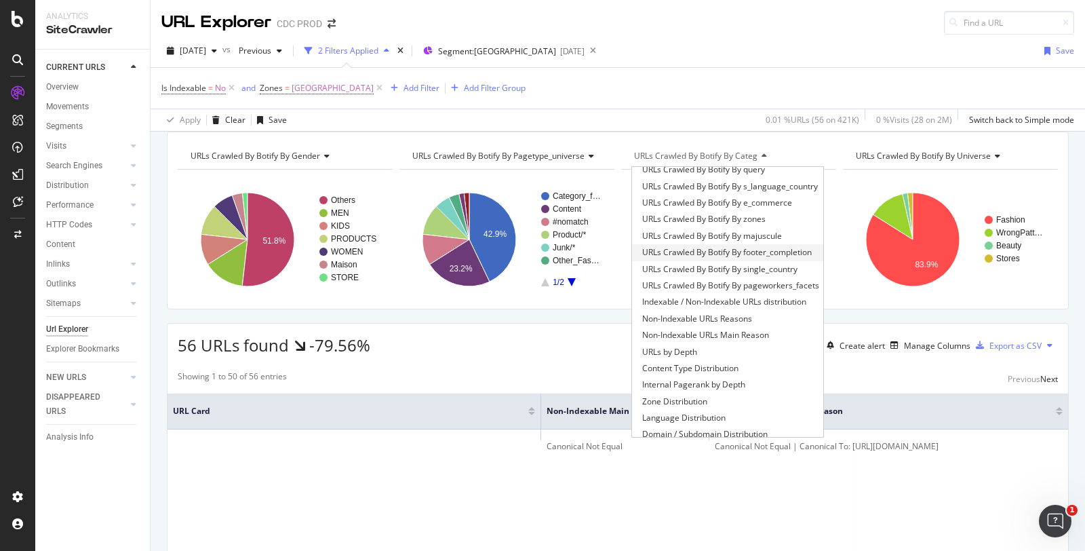
scroll to position [123, 0]
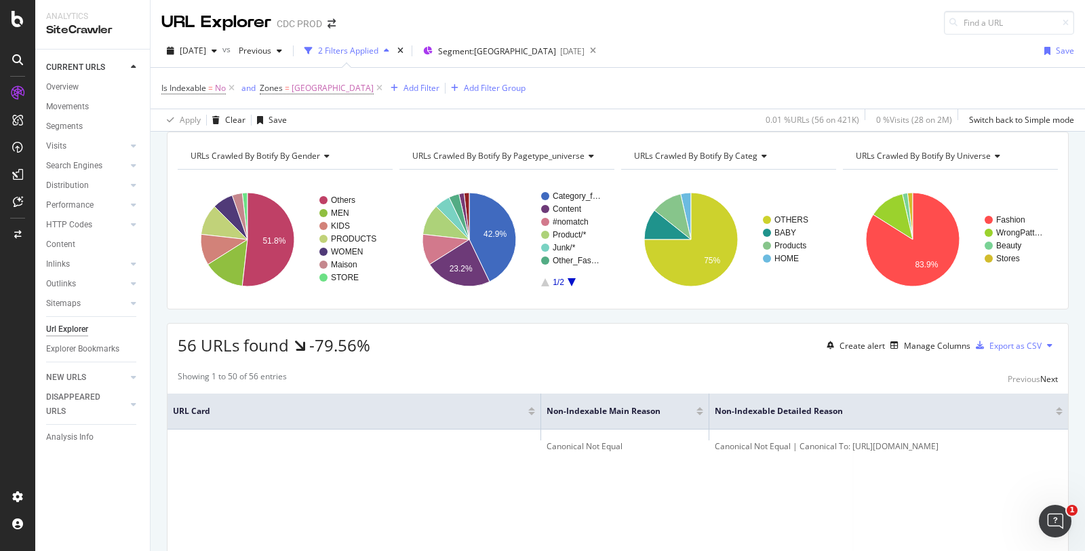
click at [606, 148] on div "URLs Crawled By Botify By gender Chart (by Value) Table Expand Export as CSV Ex…" at bounding box center [618, 221] width 902 height 178
